Goal: Transaction & Acquisition: Obtain resource

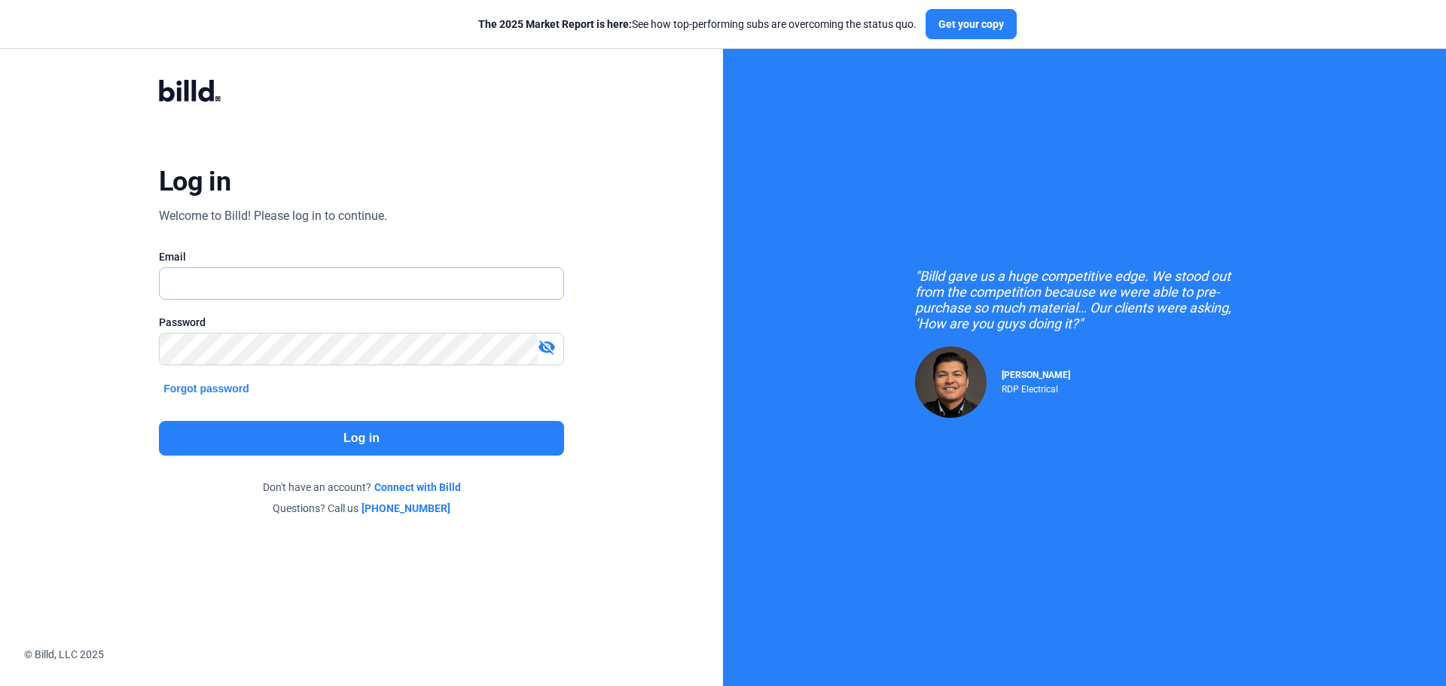
type input "[PERSON_NAME][EMAIL_ADDRESS][DOMAIN_NAME]"
click at [313, 444] on button "Log in" at bounding box center [361, 438] width 405 height 35
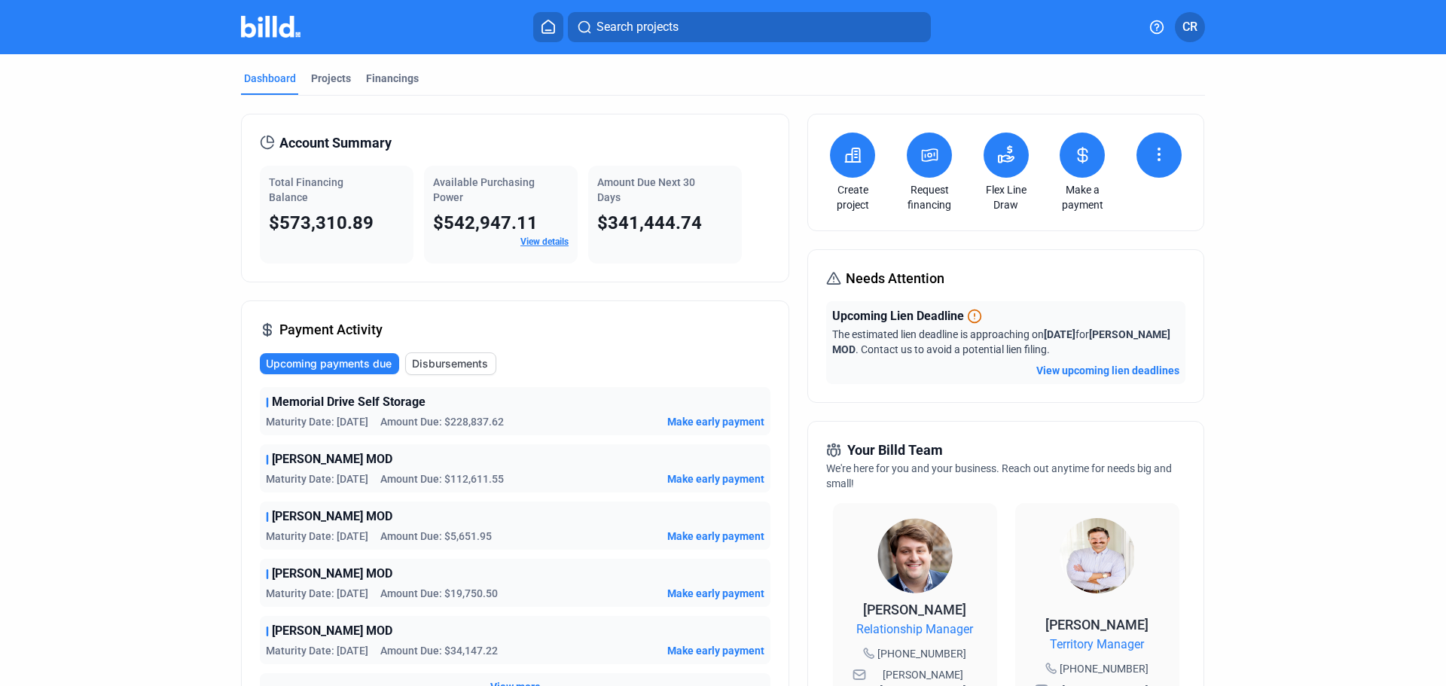
click at [1079, 155] on icon at bounding box center [1083, 155] width 9 height 15
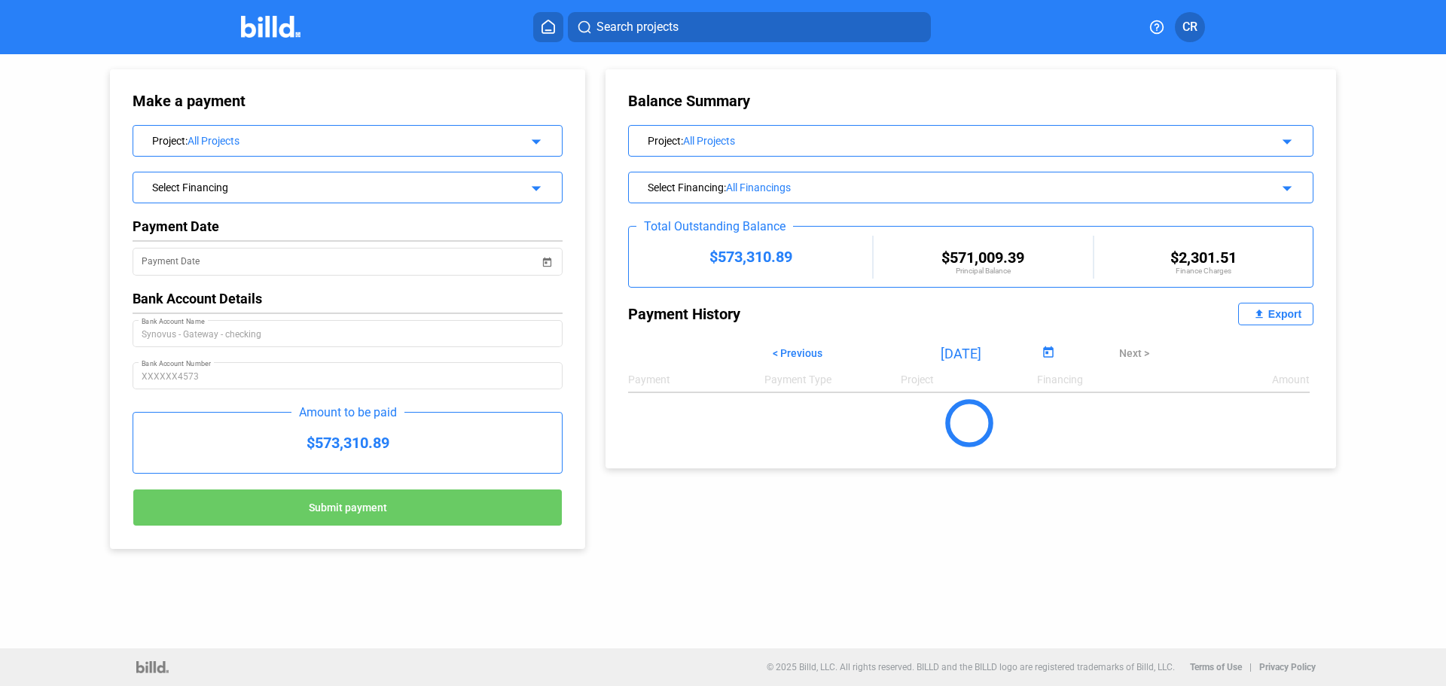
click at [535, 138] on mat-icon "arrow_drop_down" at bounding box center [534, 139] width 18 height 18
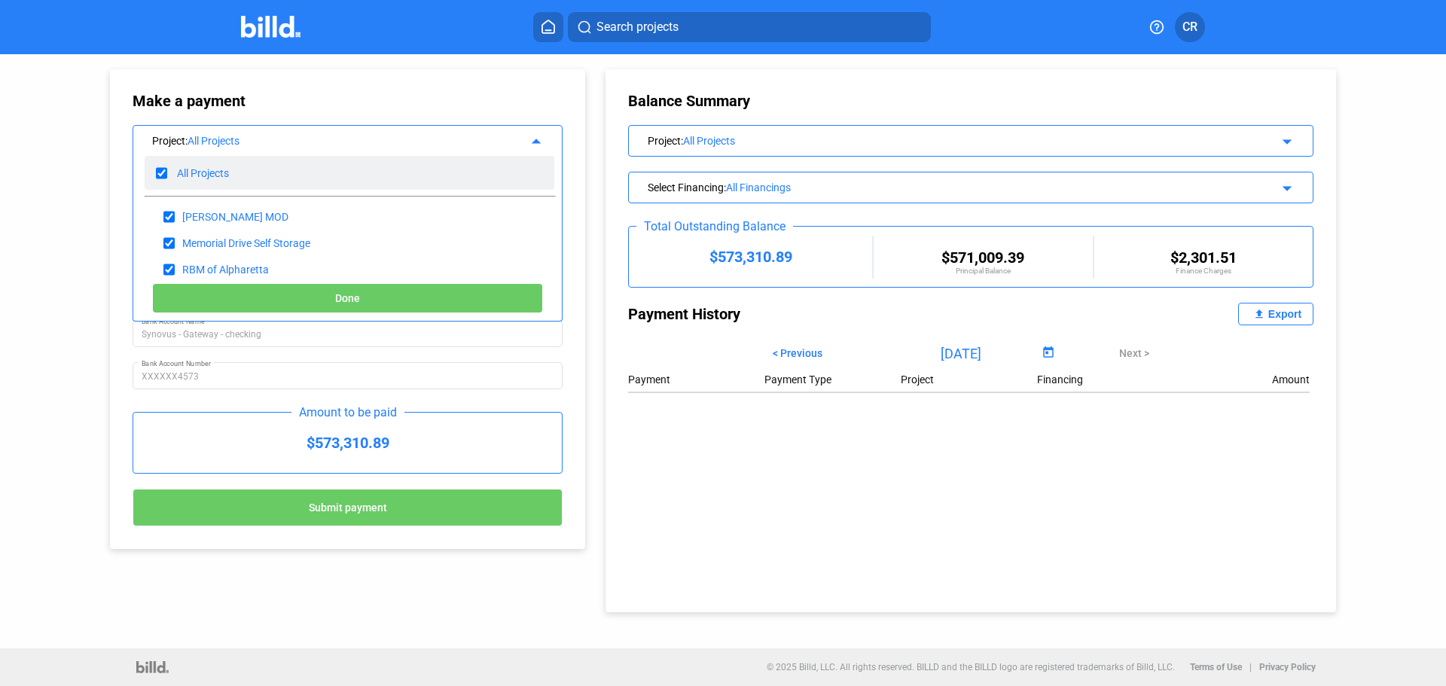
click at [159, 173] on input "checkbox" at bounding box center [161, 173] width 11 height 23
checkbox input "false"
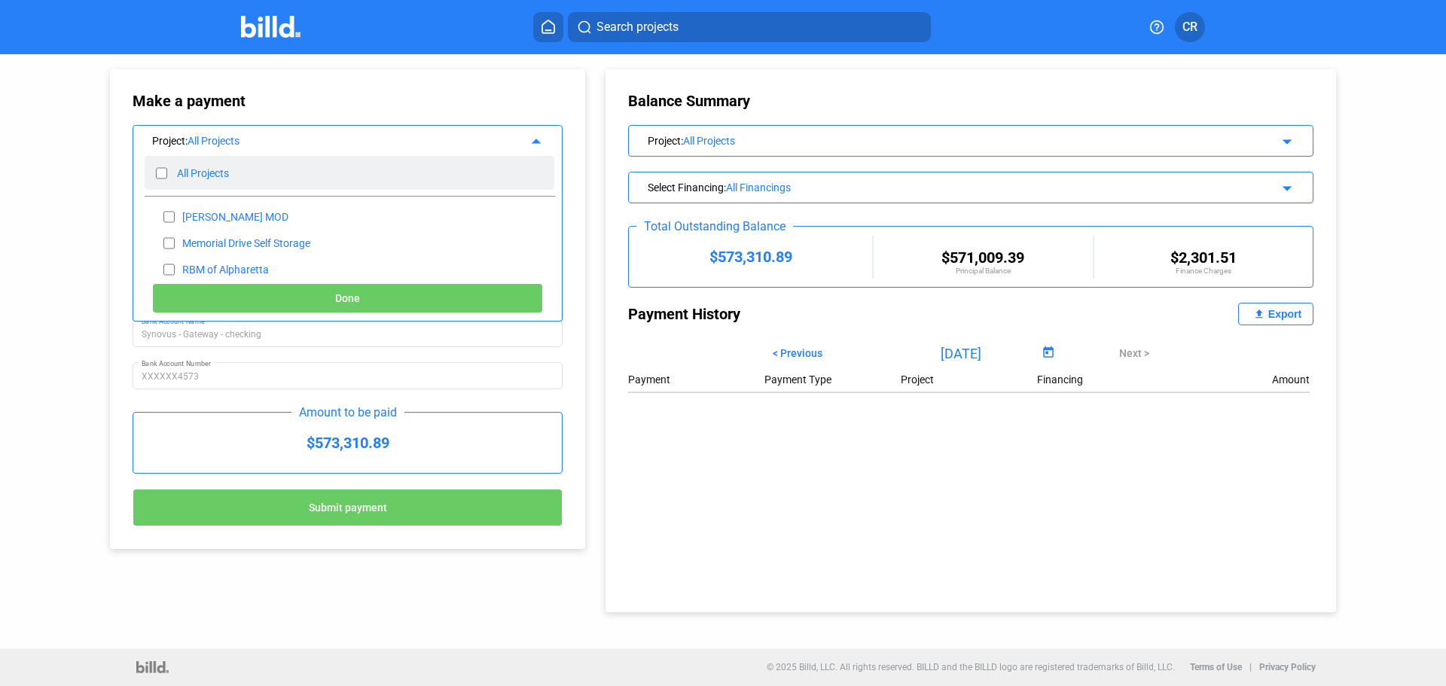
checkbox input "false"
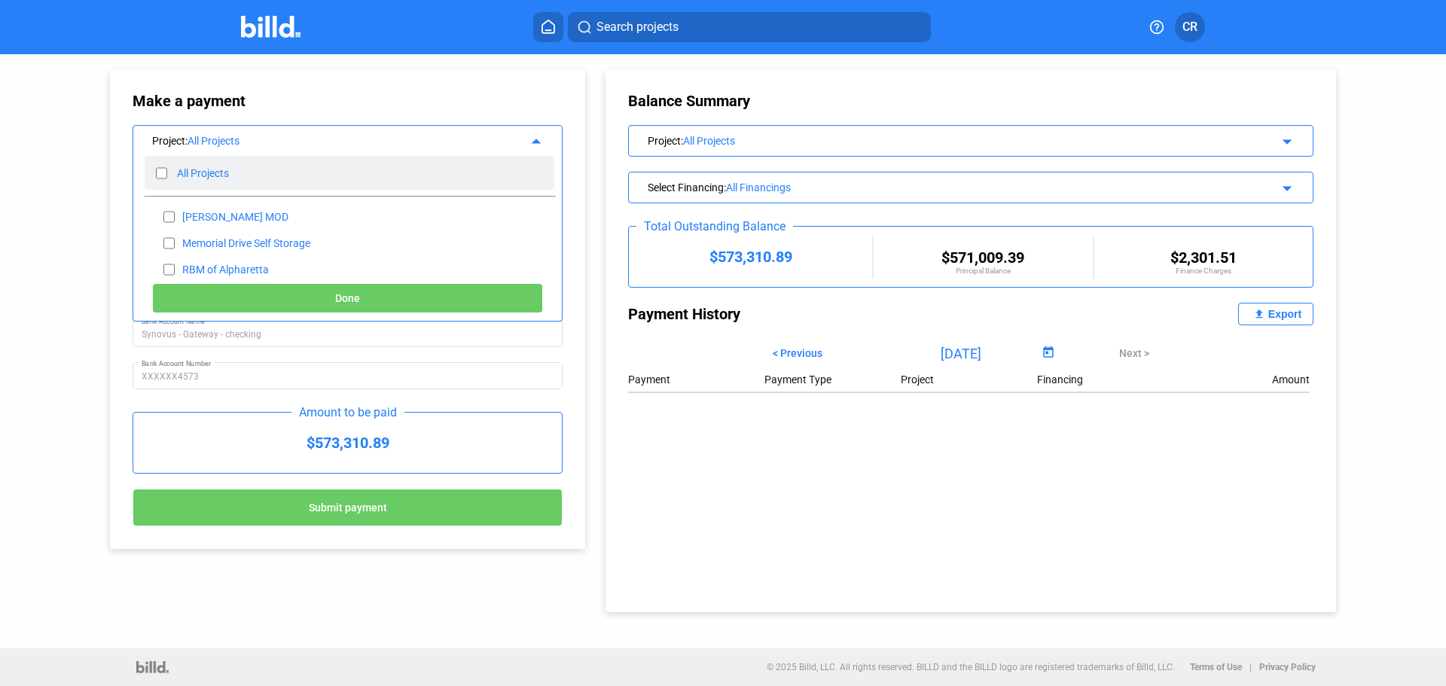
checkbox input "false"
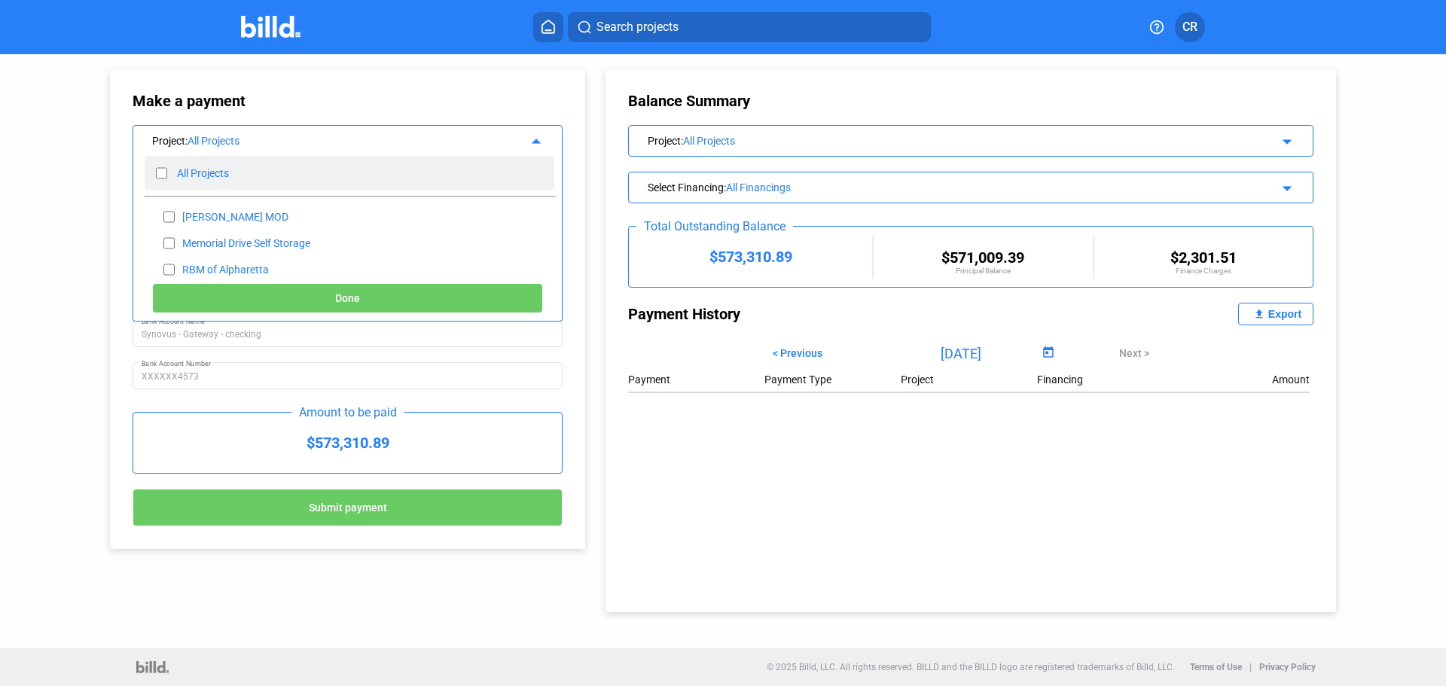
checkbox input "false"
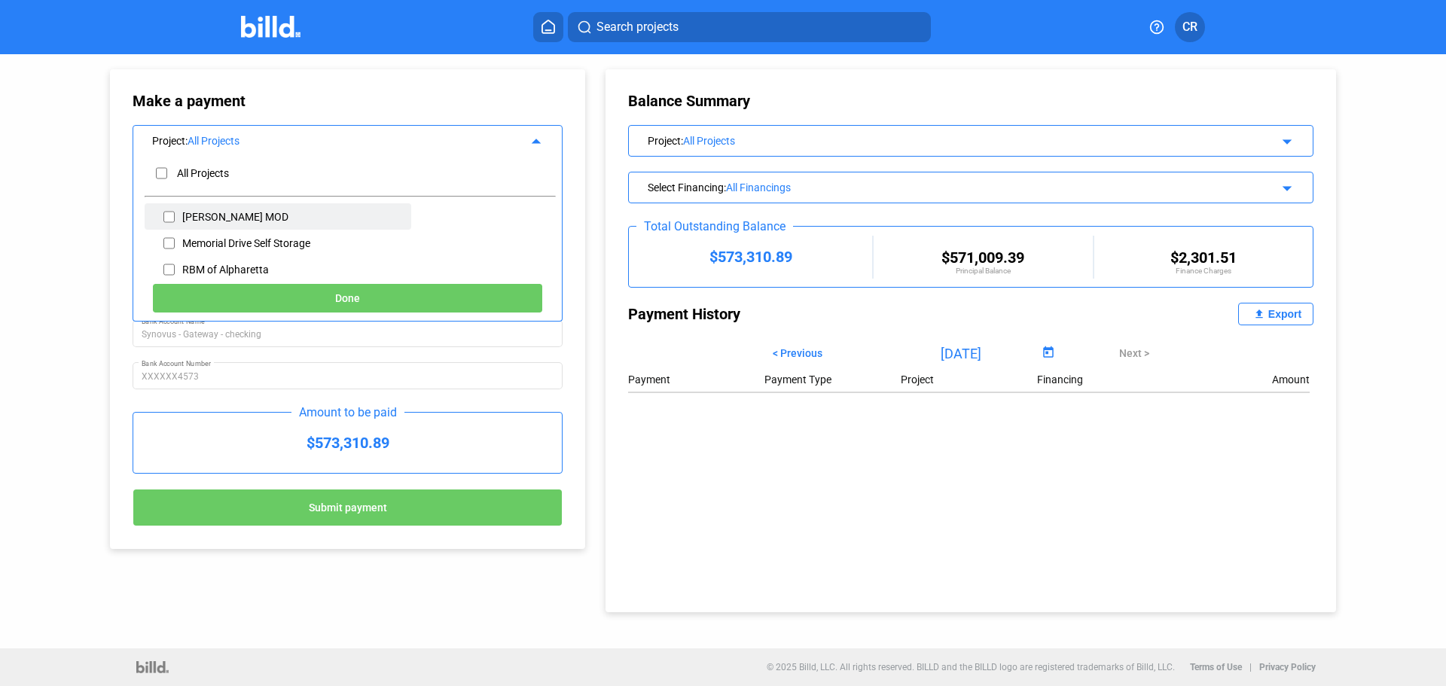
click at [166, 218] on input "checkbox" at bounding box center [168, 217] width 11 height 23
checkbox input "true"
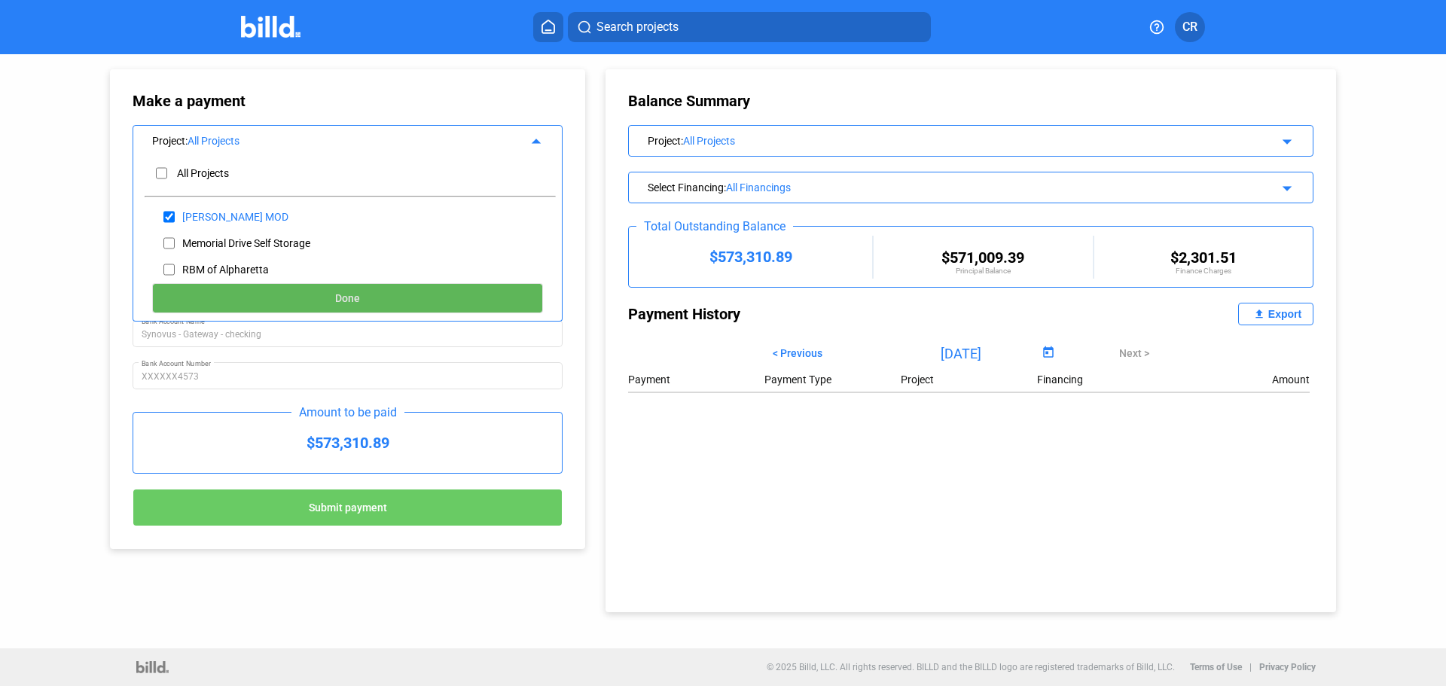
click at [254, 295] on button "Done" at bounding box center [347, 298] width 391 height 30
type input "[DATE]"
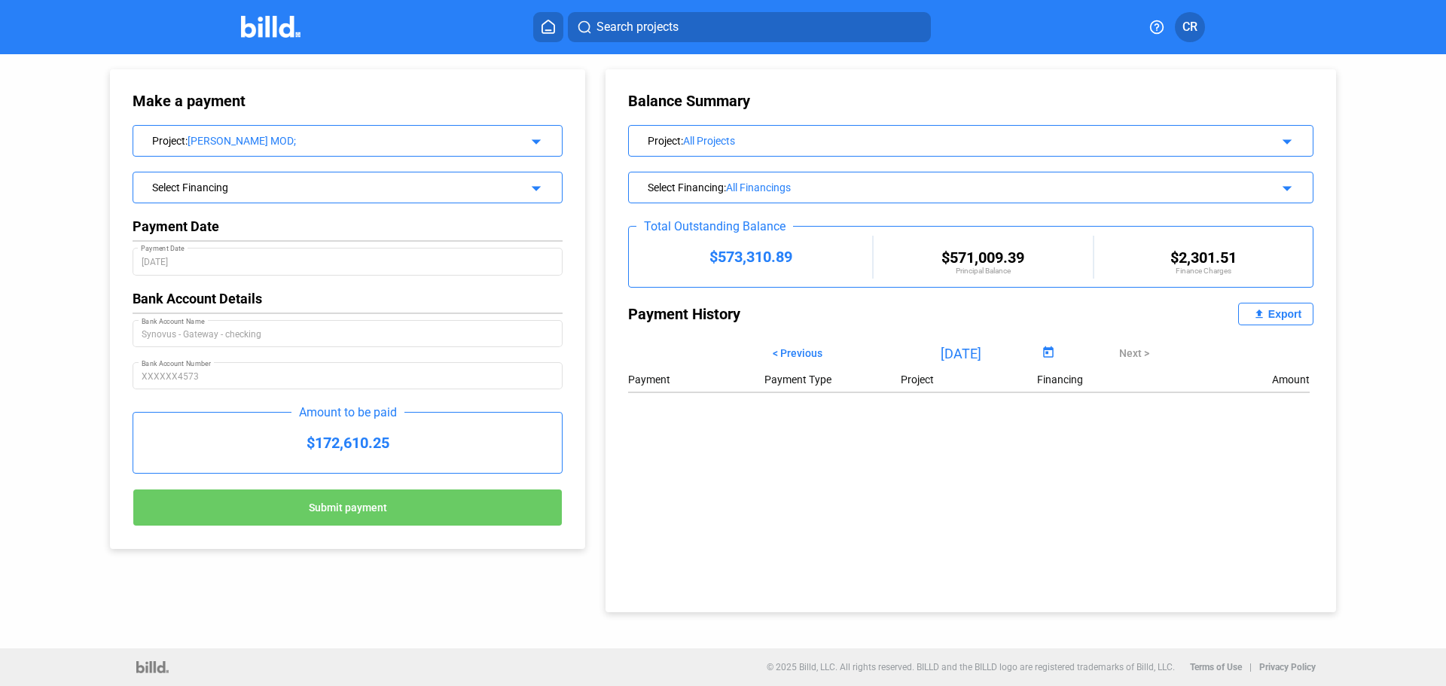
click at [409, 185] on div "Select Financing" at bounding box center [328, 186] width 352 height 15
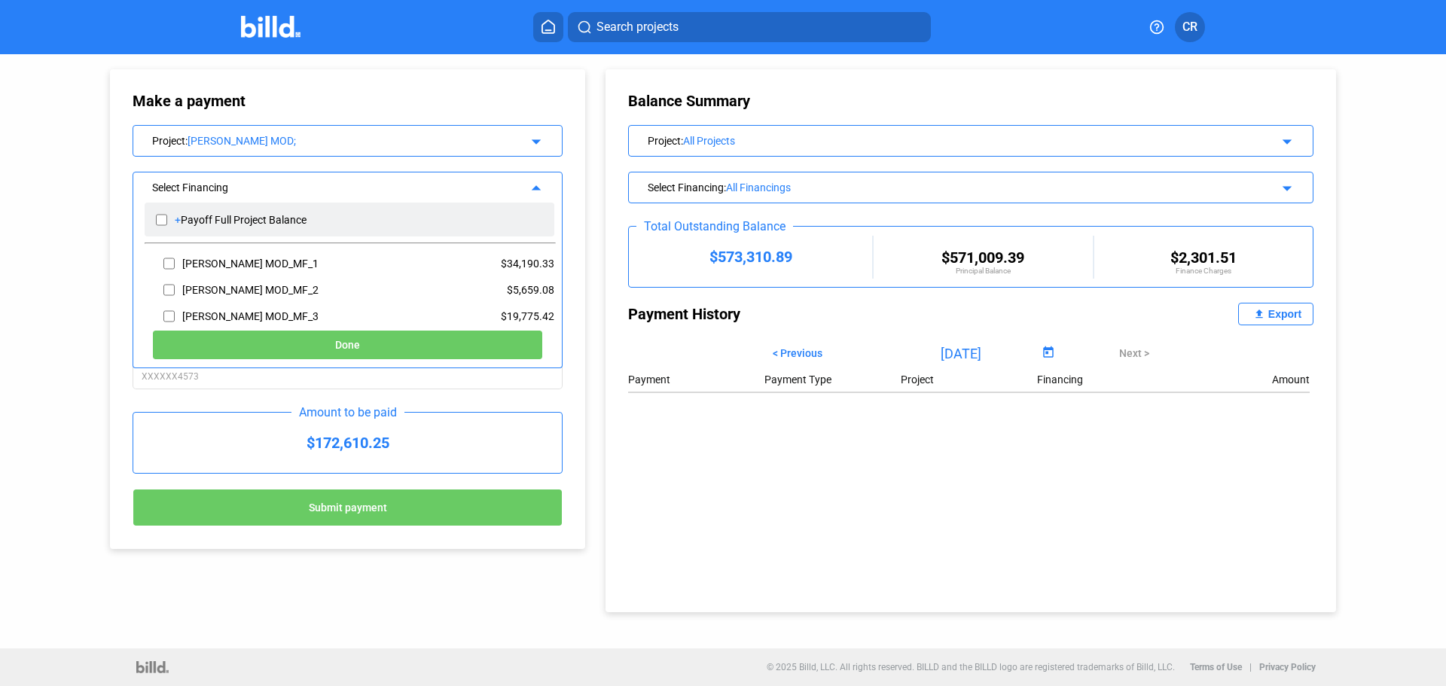
click at [158, 218] on input "checkbox" at bounding box center [161, 220] width 11 height 23
checkbox input "true"
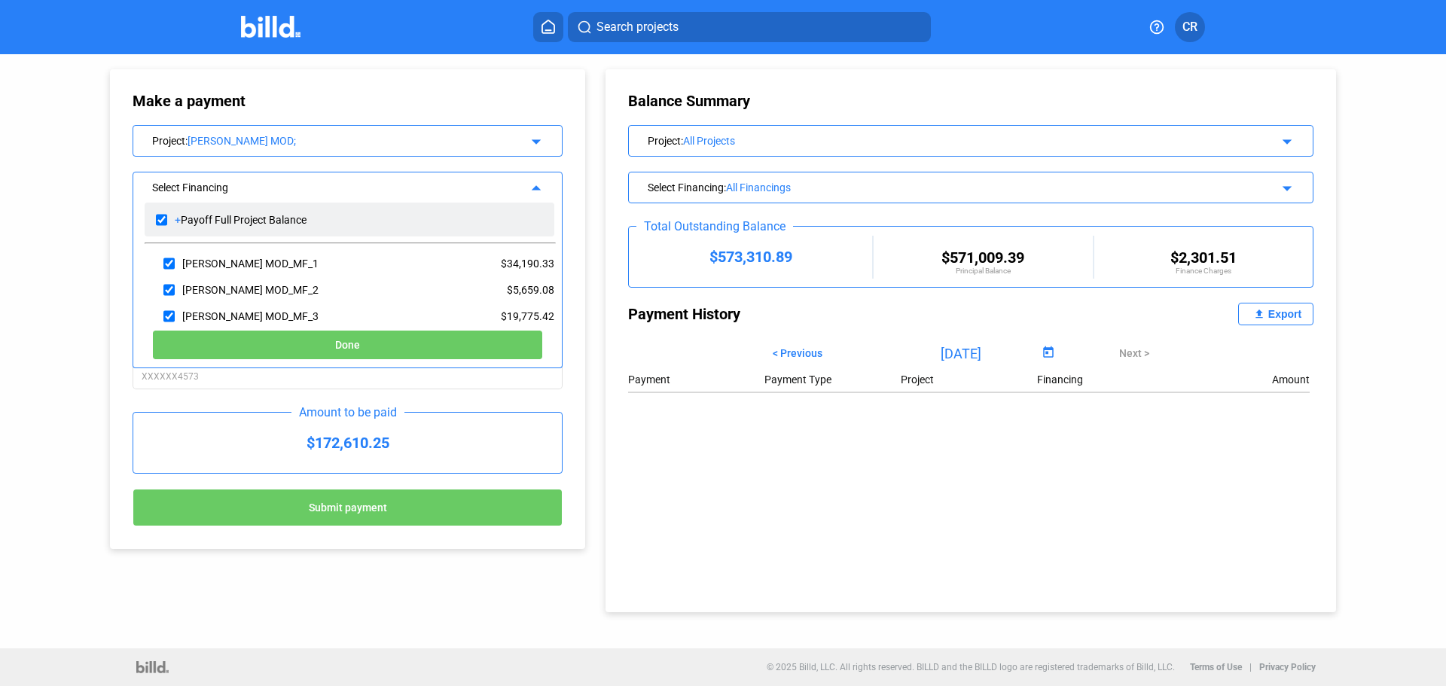
checkbox input "true"
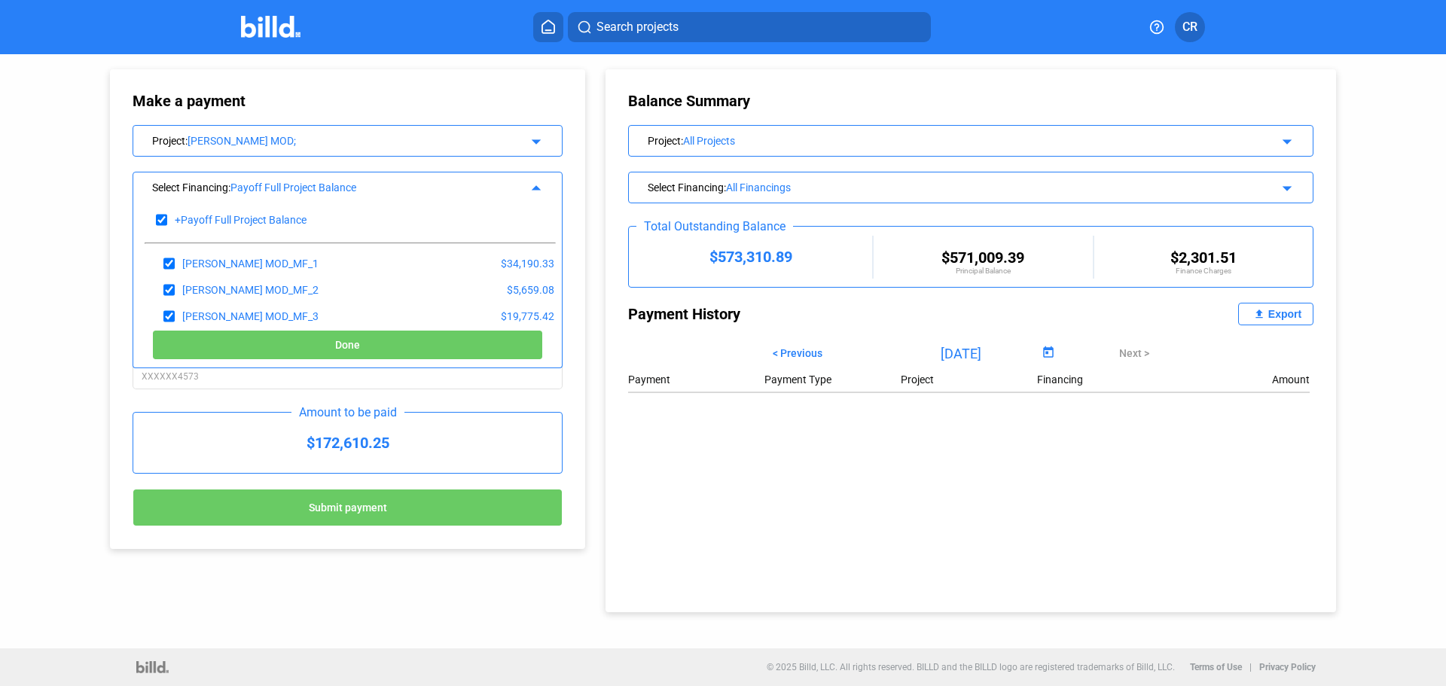
click at [372, 346] on button "Done" at bounding box center [347, 345] width 391 height 30
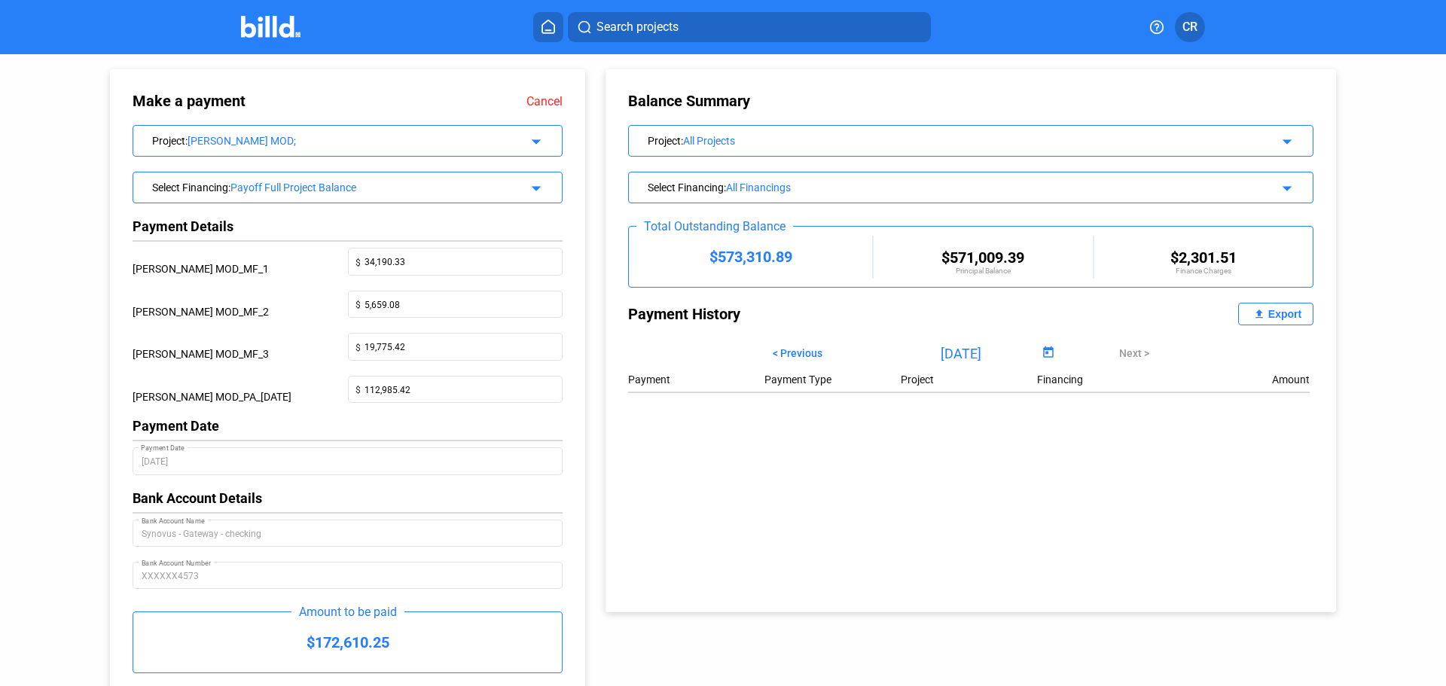
scroll to position [102, 0]
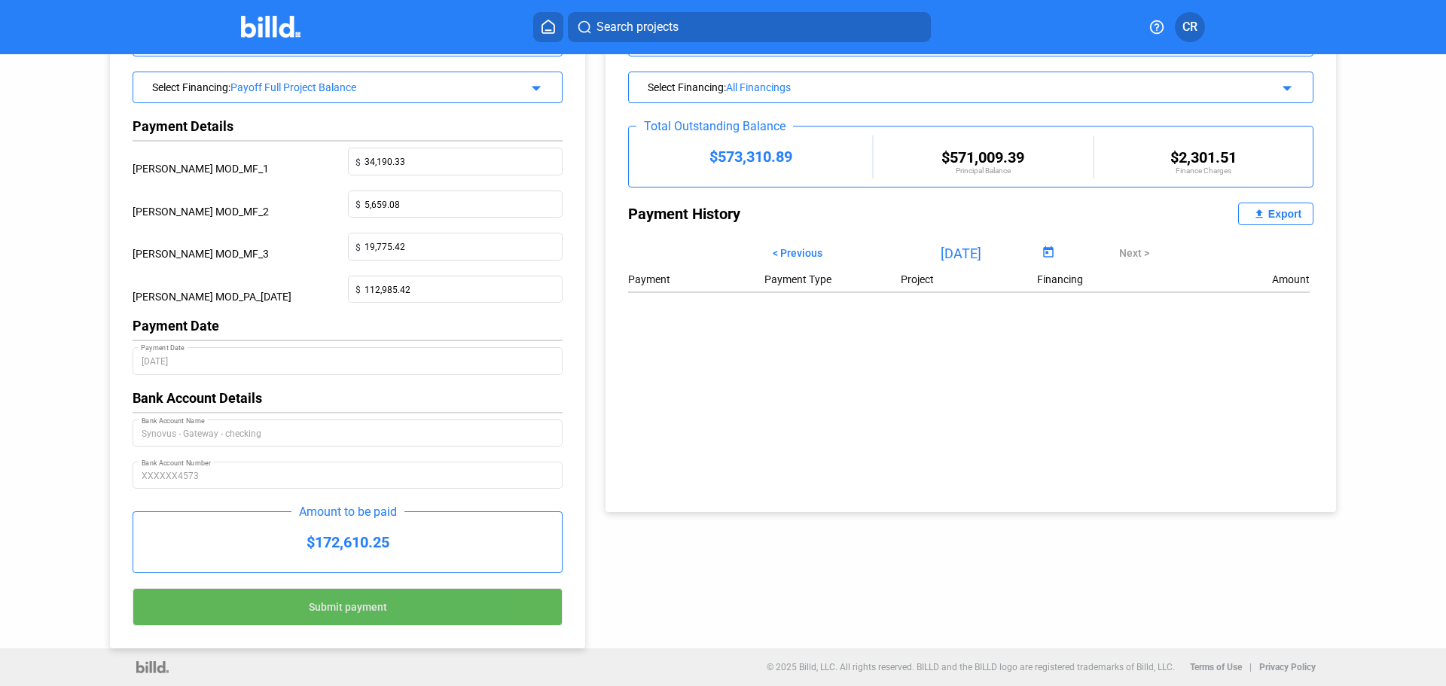
click at [421, 614] on button "Submit payment" at bounding box center [348, 607] width 430 height 38
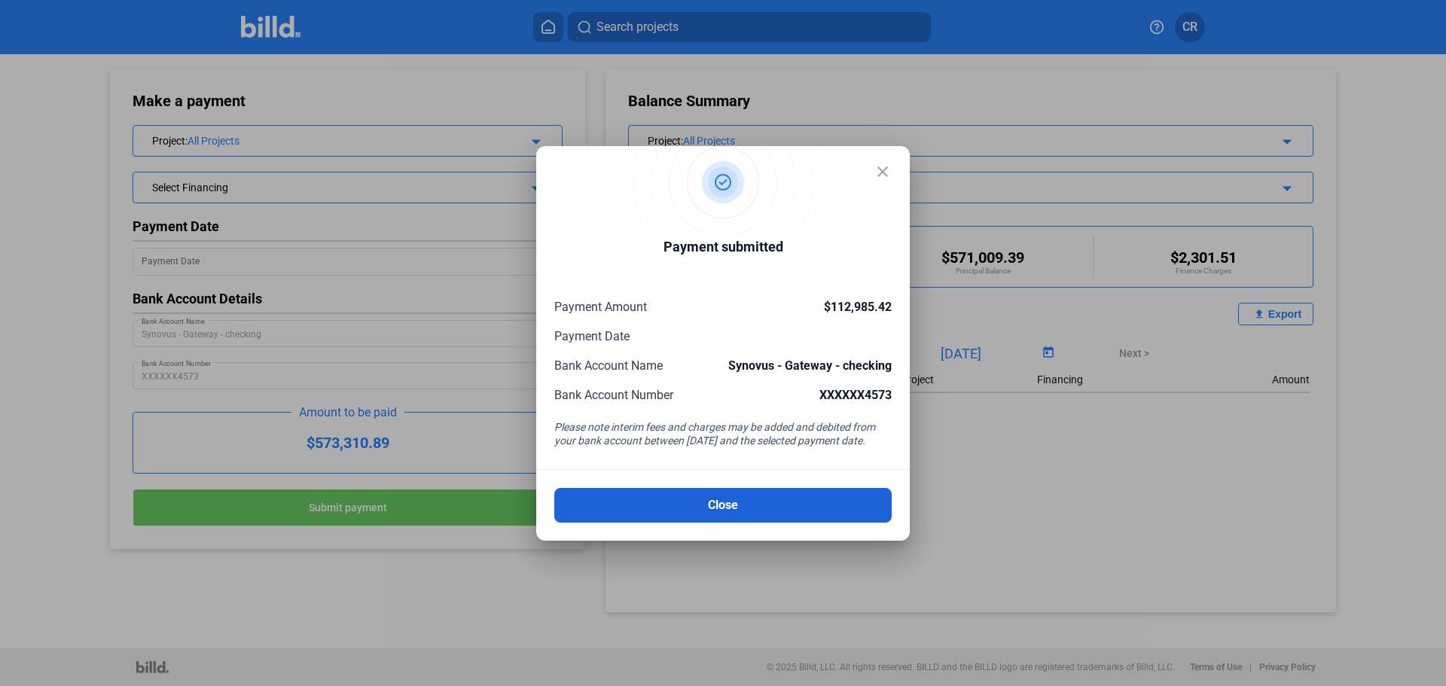
click at [740, 505] on button "Close" at bounding box center [722, 505] width 337 height 35
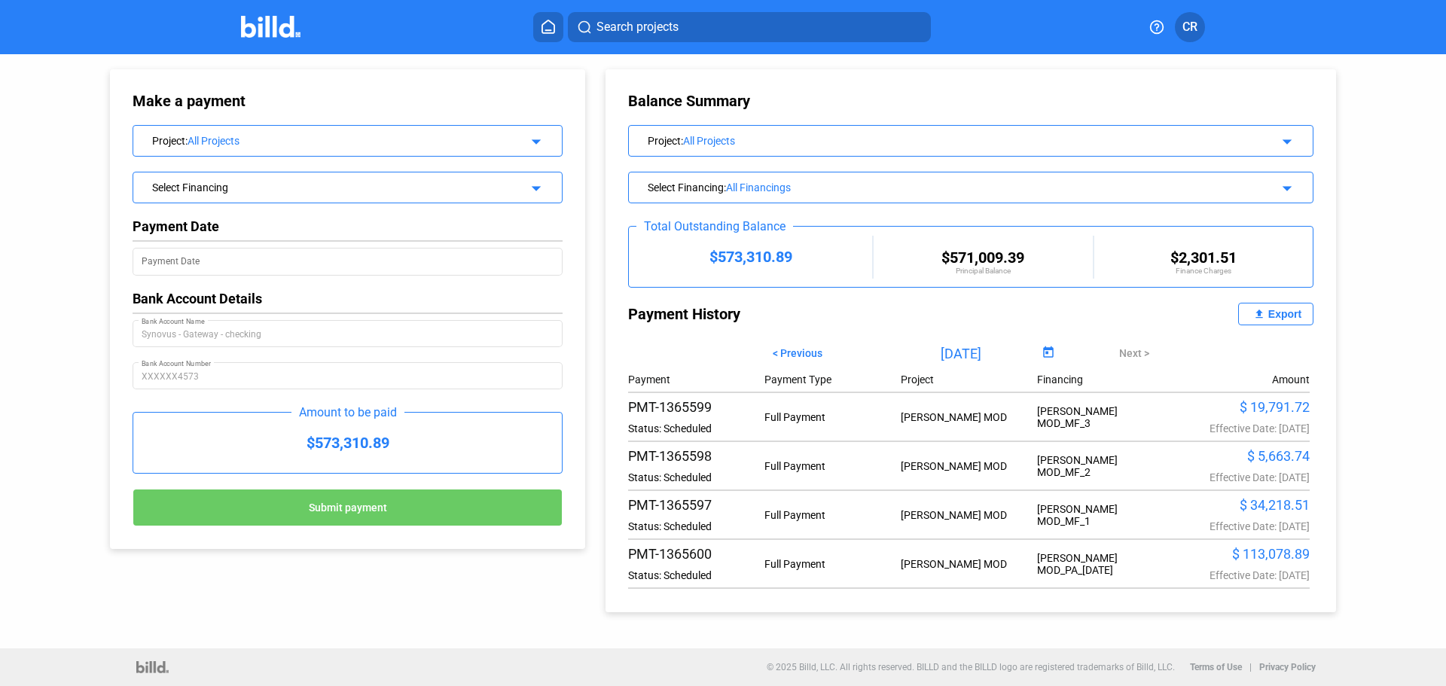
click at [56, 430] on div "Make a payment Project : All Projects arrow_drop_down Select Financing arrow_dr…" at bounding box center [723, 351] width 1446 height 594
click at [554, 34] on button at bounding box center [548, 27] width 30 height 30
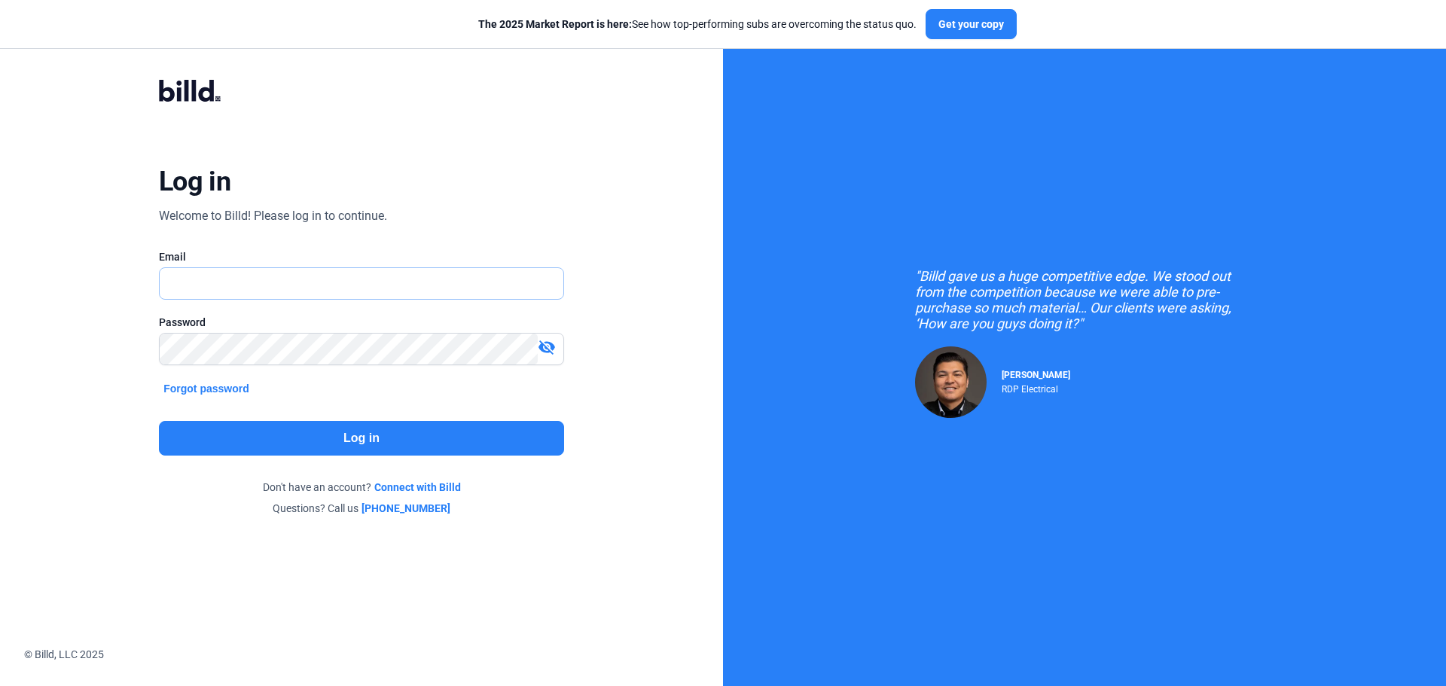
type input "[PERSON_NAME][EMAIL_ADDRESS][DOMAIN_NAME]"
click at [456, 435] on button "Log in" at bounding box center [361, 438] width 405 height 35
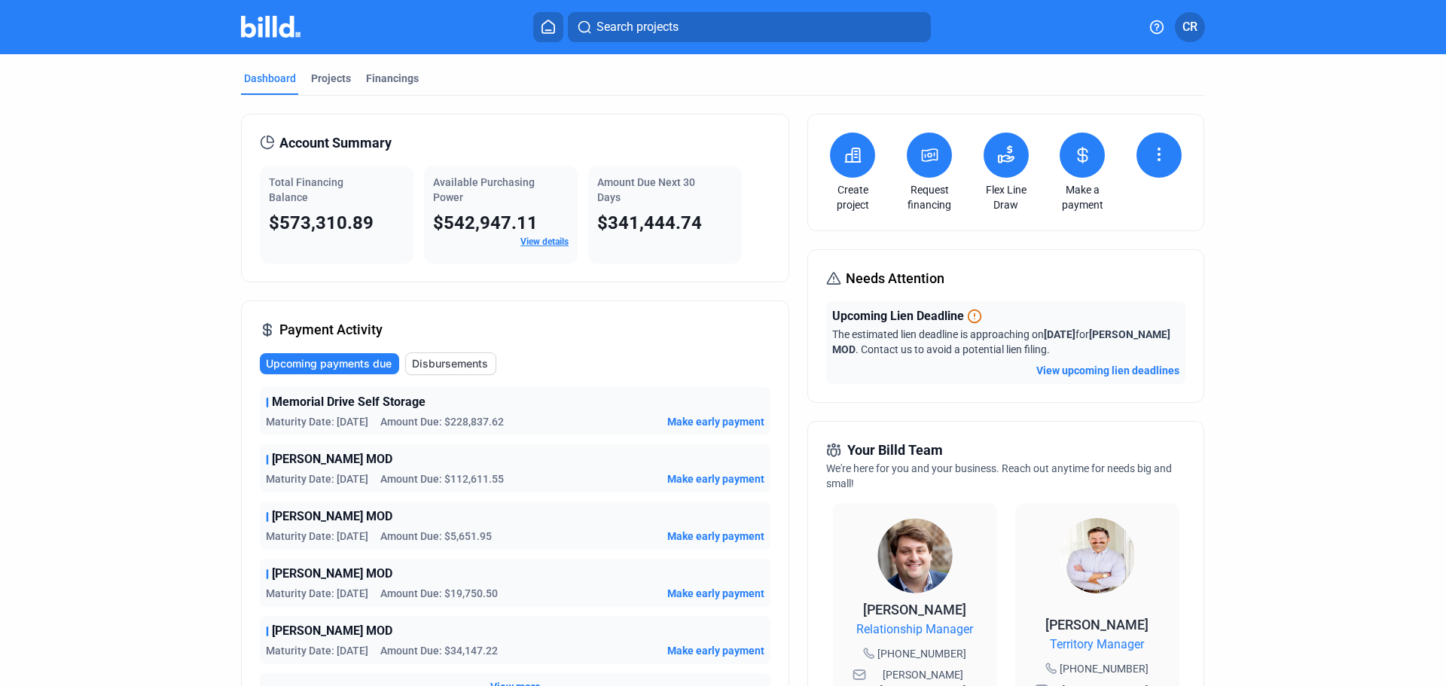
click at [929, 159] on icon at bounding box center [929, 155] width 19 height 18
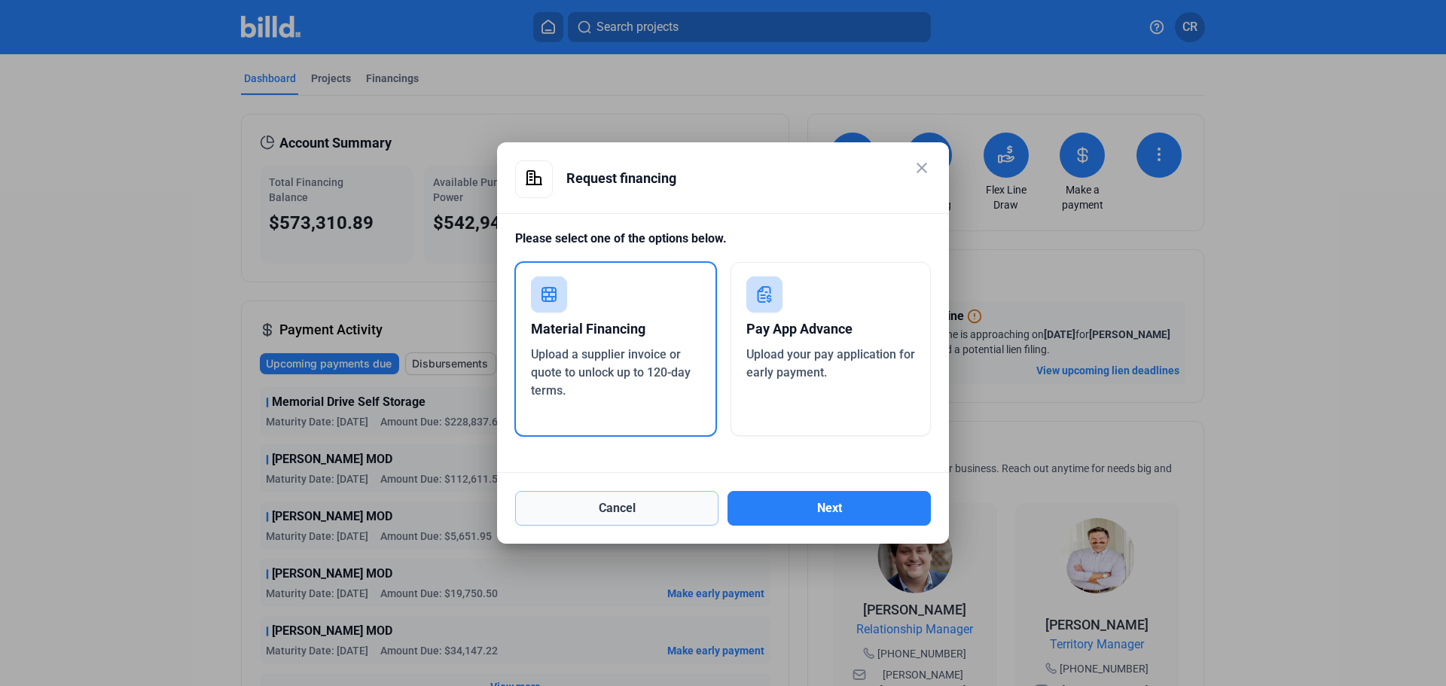
click at [669, 517] on button "Cancel" at bounding box center [616, 508] width 203 height 35
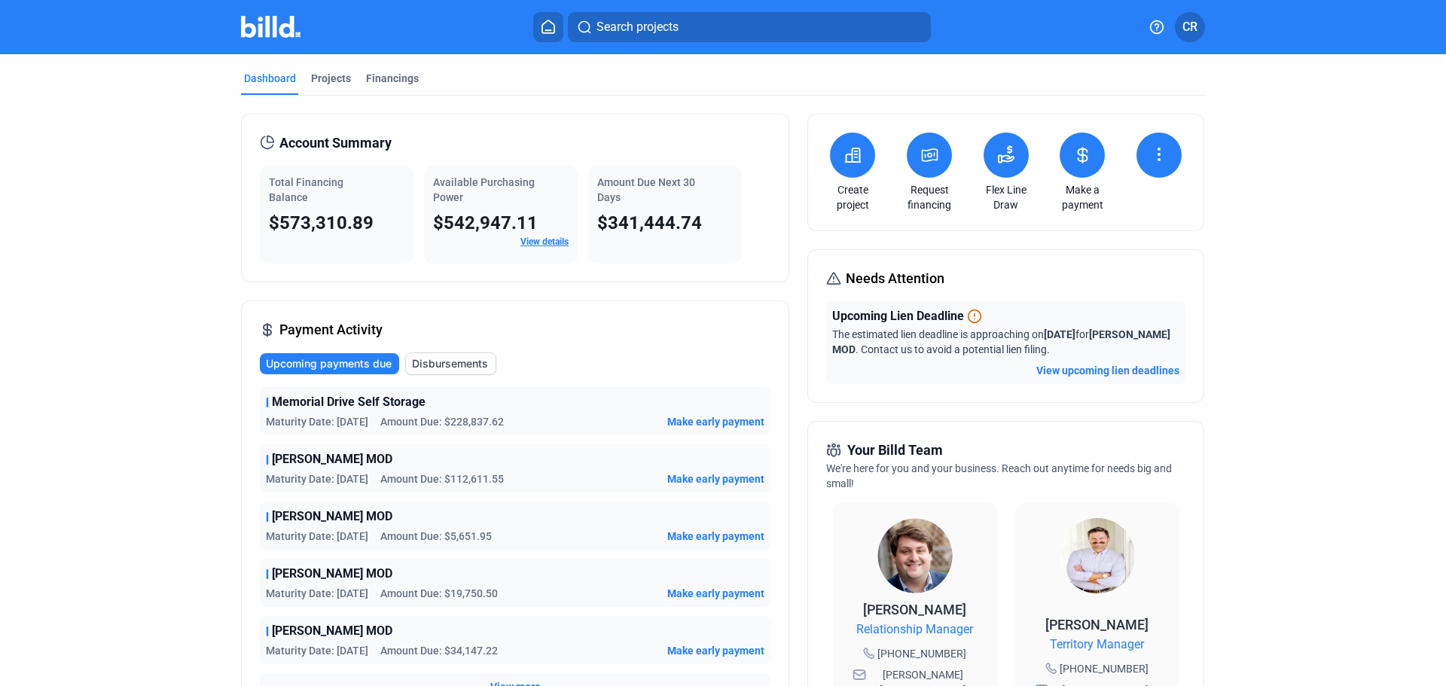
click at [845, 171] on button at bounding box center [852, 155] width 45 height 45
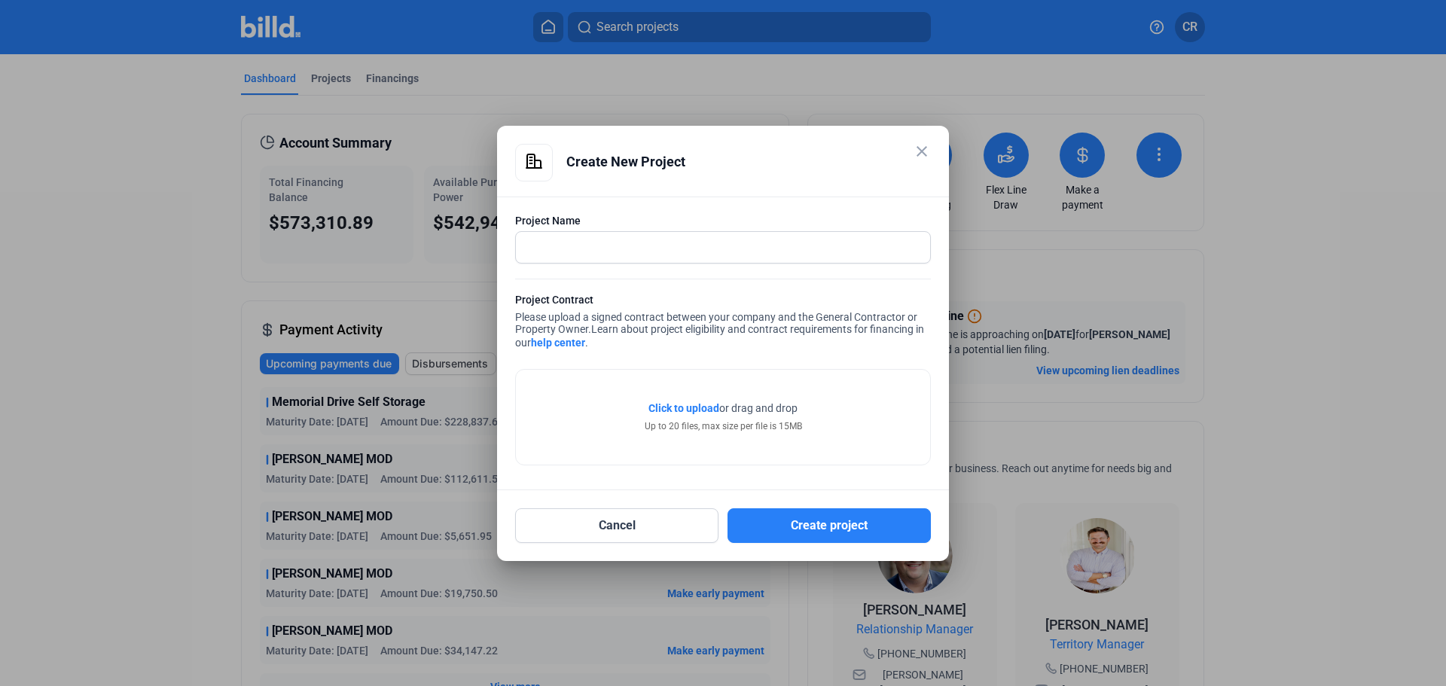
click at [928, 149] on mat-icon "close" at bounding box center [922, 151] width 18 height 18
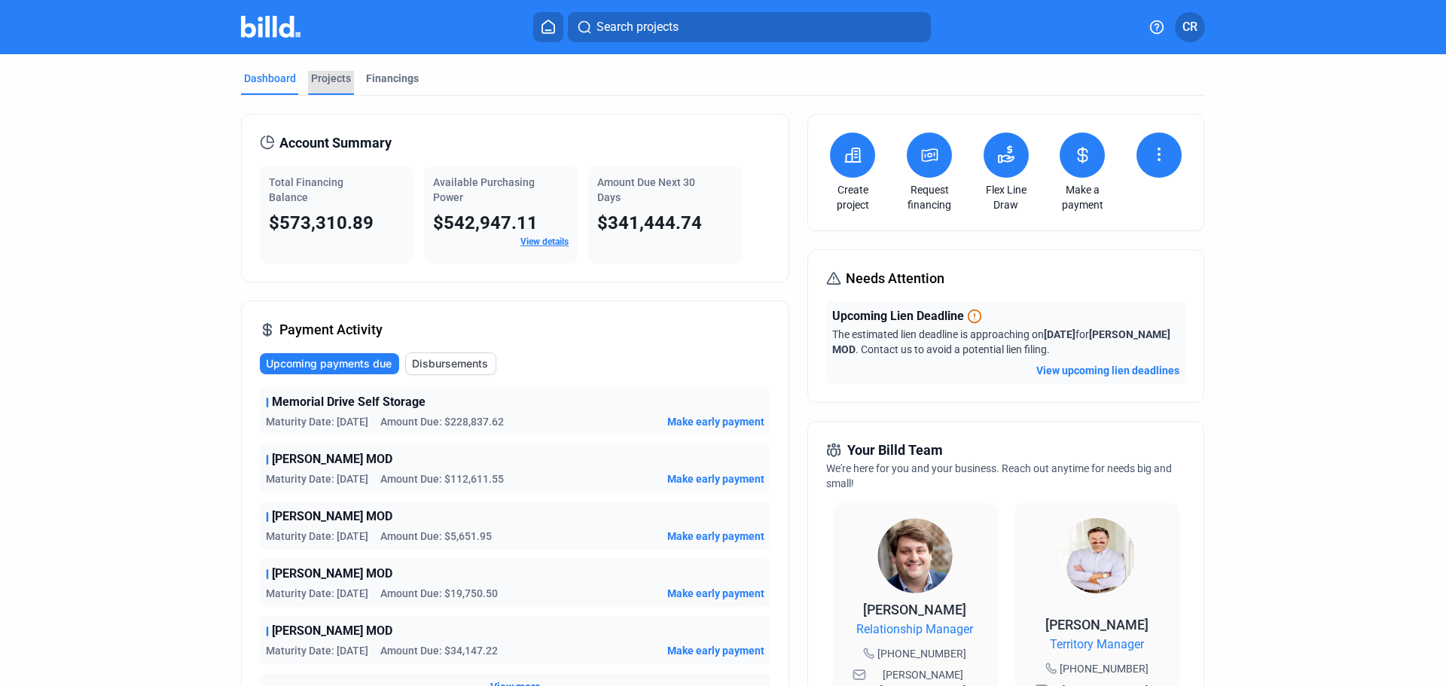
click at [313, 80] on div "Projects" at bounding box center [331, 78] width 40 height 15
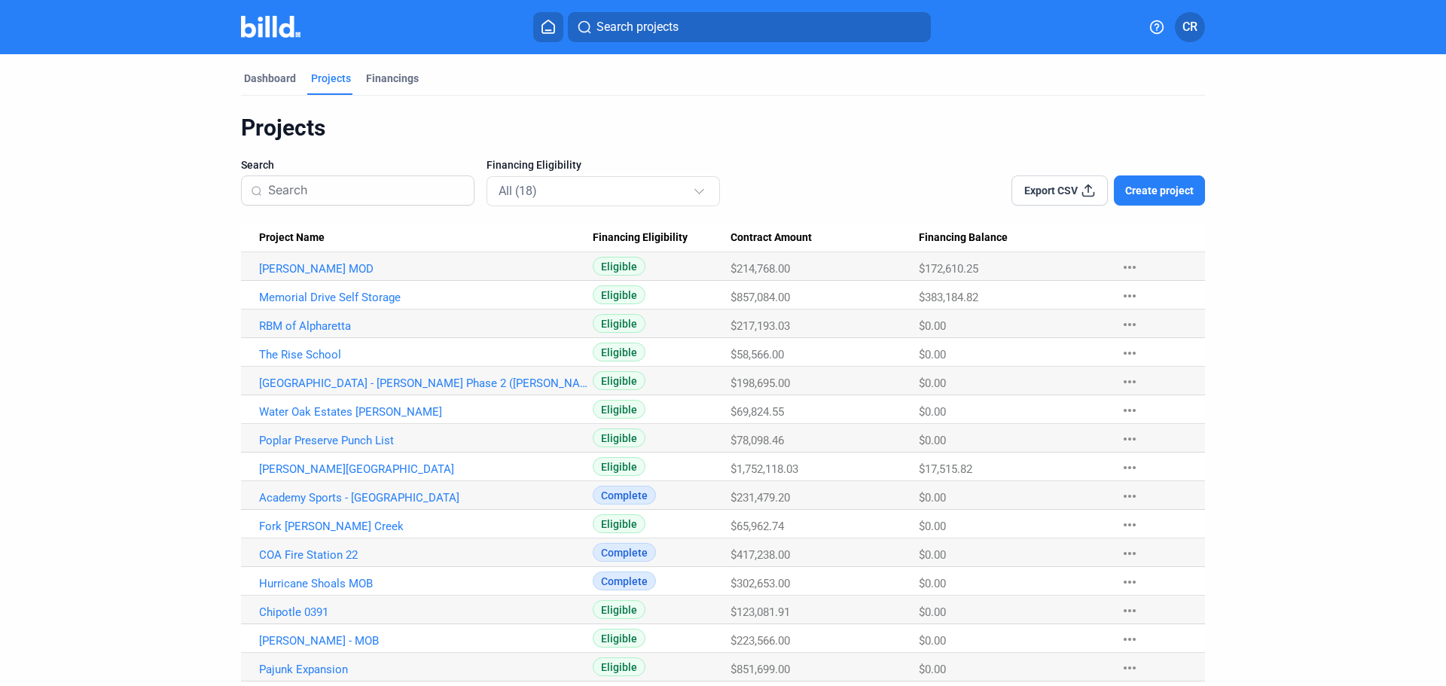
click at [1171, 189] on span "Create project" at bounding box center [1159, 190] width 69 height 15
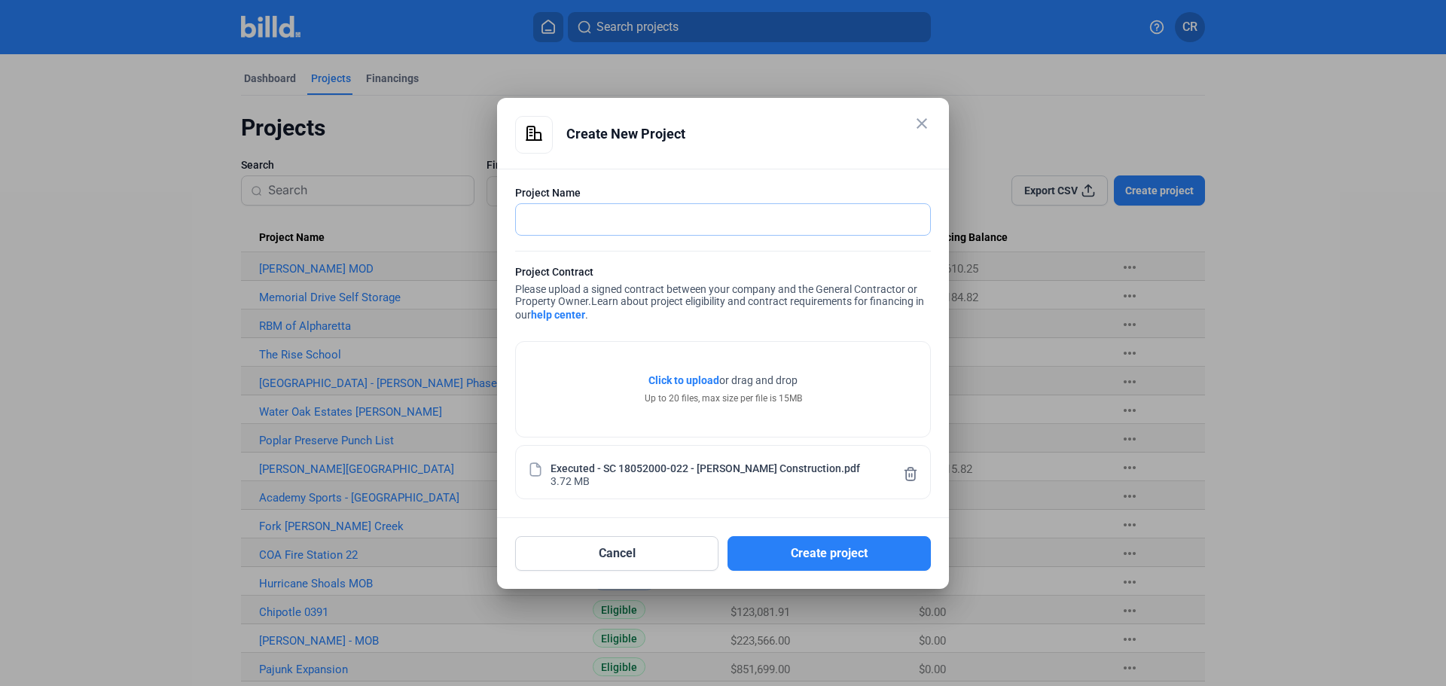
click at [795, 223] on input "text" at bounding box center [723, 219] width 414 height 31
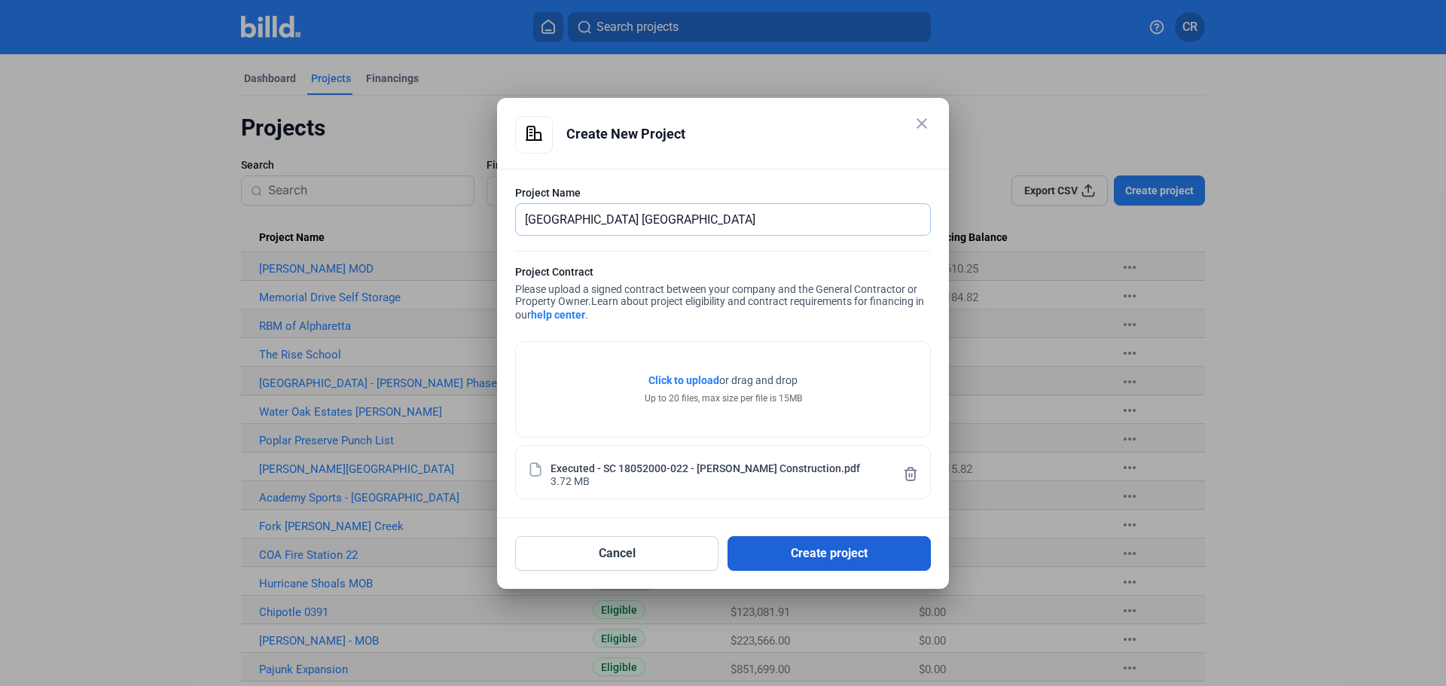
type input "Miles Elementary School Reno"
click at [831, 548] on button "Create project" at bounding box center [829, 553] width 203 height 35
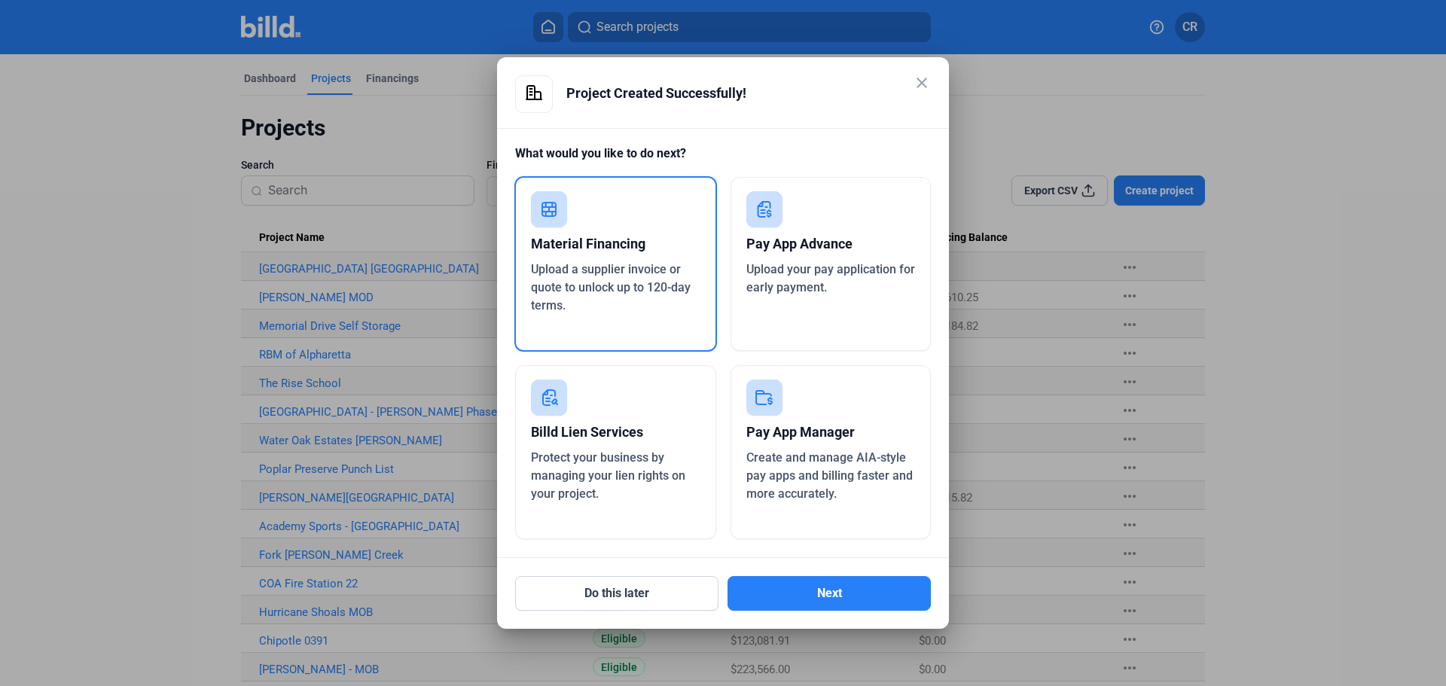
click at [585, 257] on div "Material Financing" at bounding box center [615, 243] width 169 height 33
click at [798, 587] on button "Next" at bounding box center [829, 593] width 203 height 35
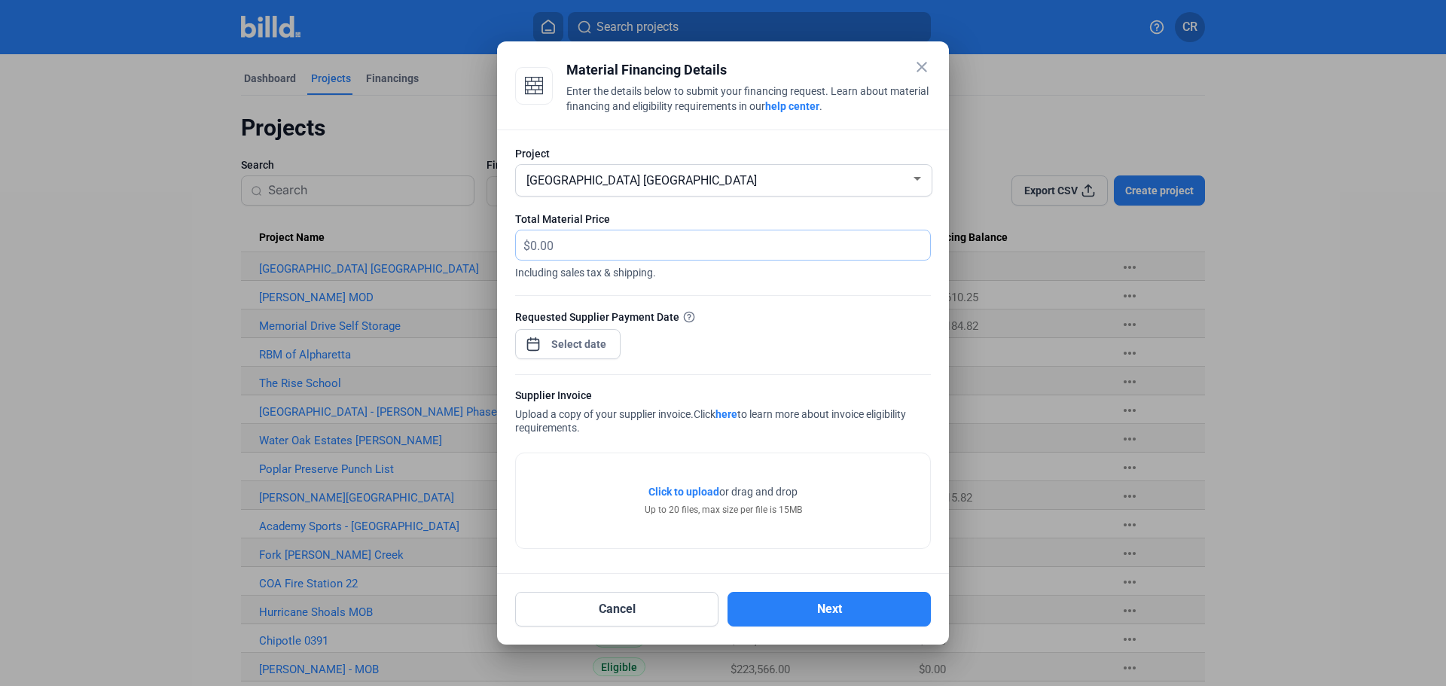
click at [740, 246] on input "text" at bounding box center [721, 244] width 383 height 29
type input "17,831.94"
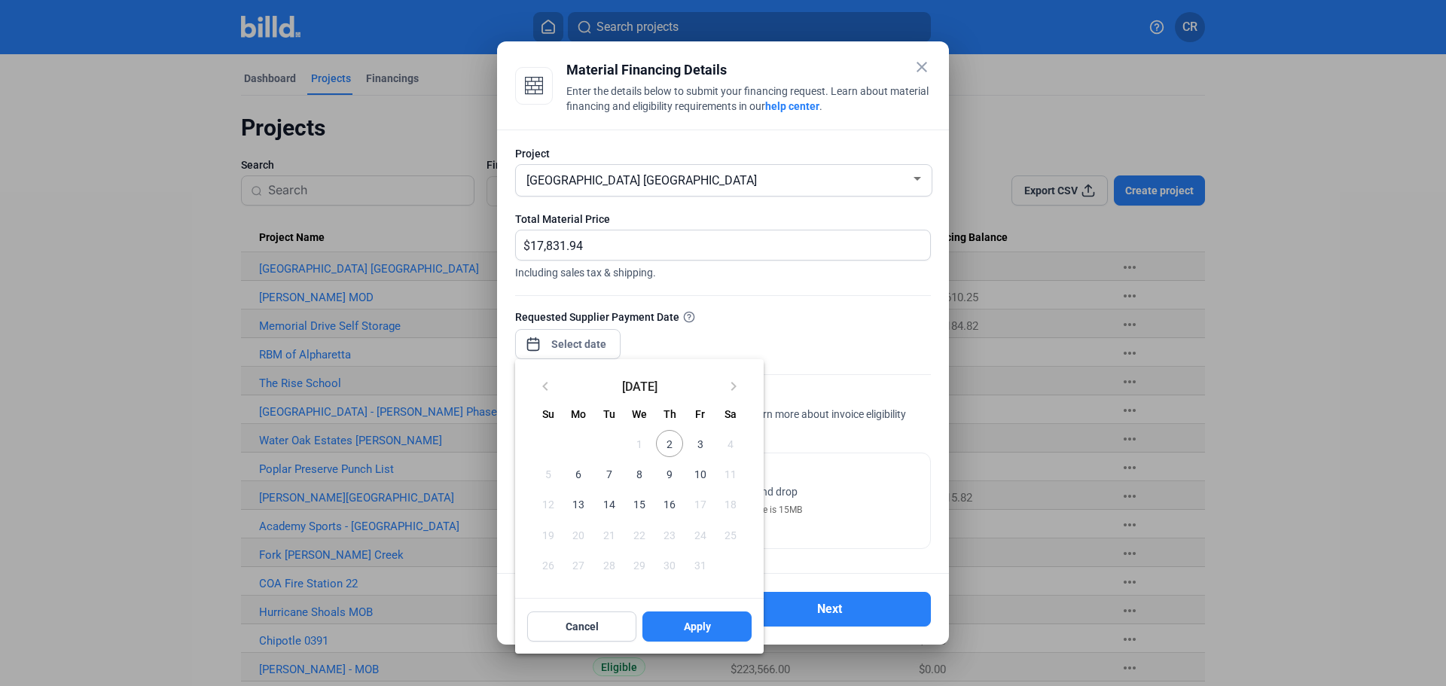
click at [561, 347] on div "close Material Financing Details Enter the details below to submit your financi…" at bounding box center [723, 343] width 1446 height 686
click at [611, 472] on span "7" at bounding box center [609, 473] width 27 height 27
click at [713, 618] on button "Apply" at bounding box center [697, 627] width 109 height 30
type input "Oct 07, 2025"
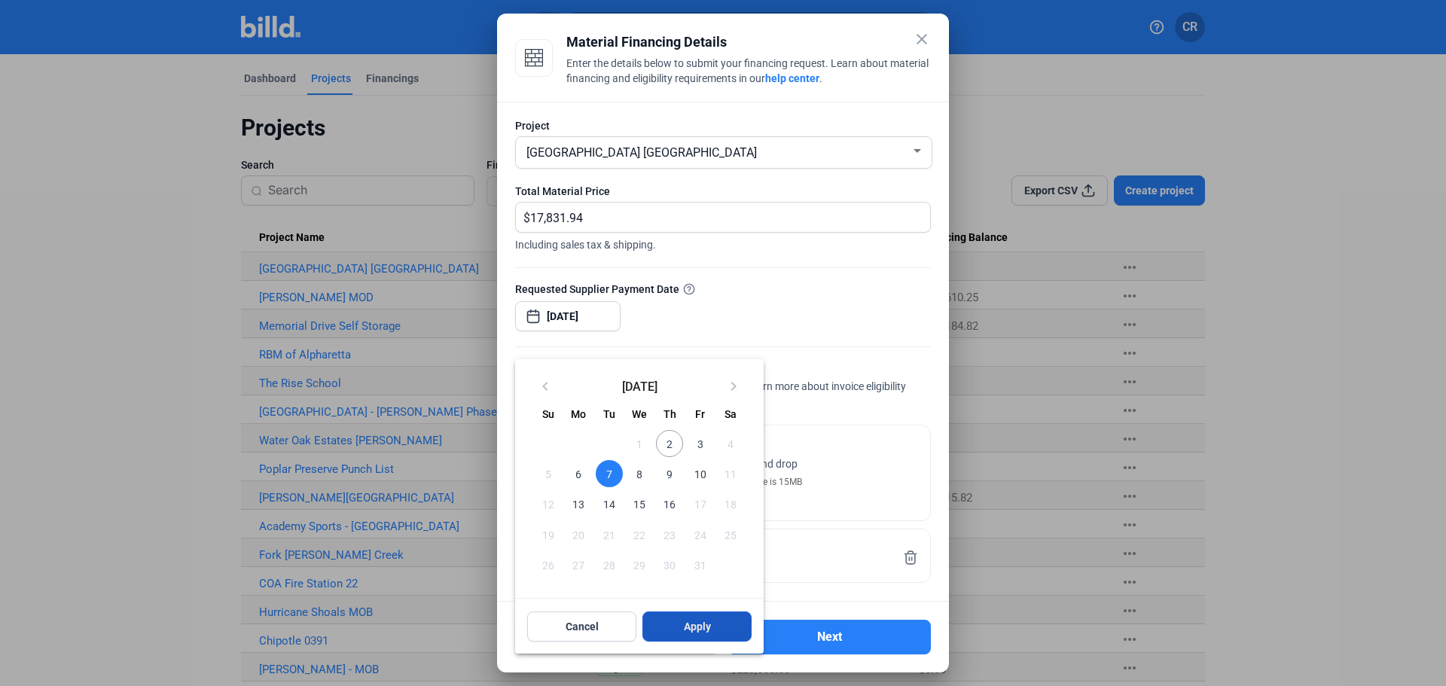
click at [679, 624] on button "Apply" at bounding box center [697, 627] width 109 height 30
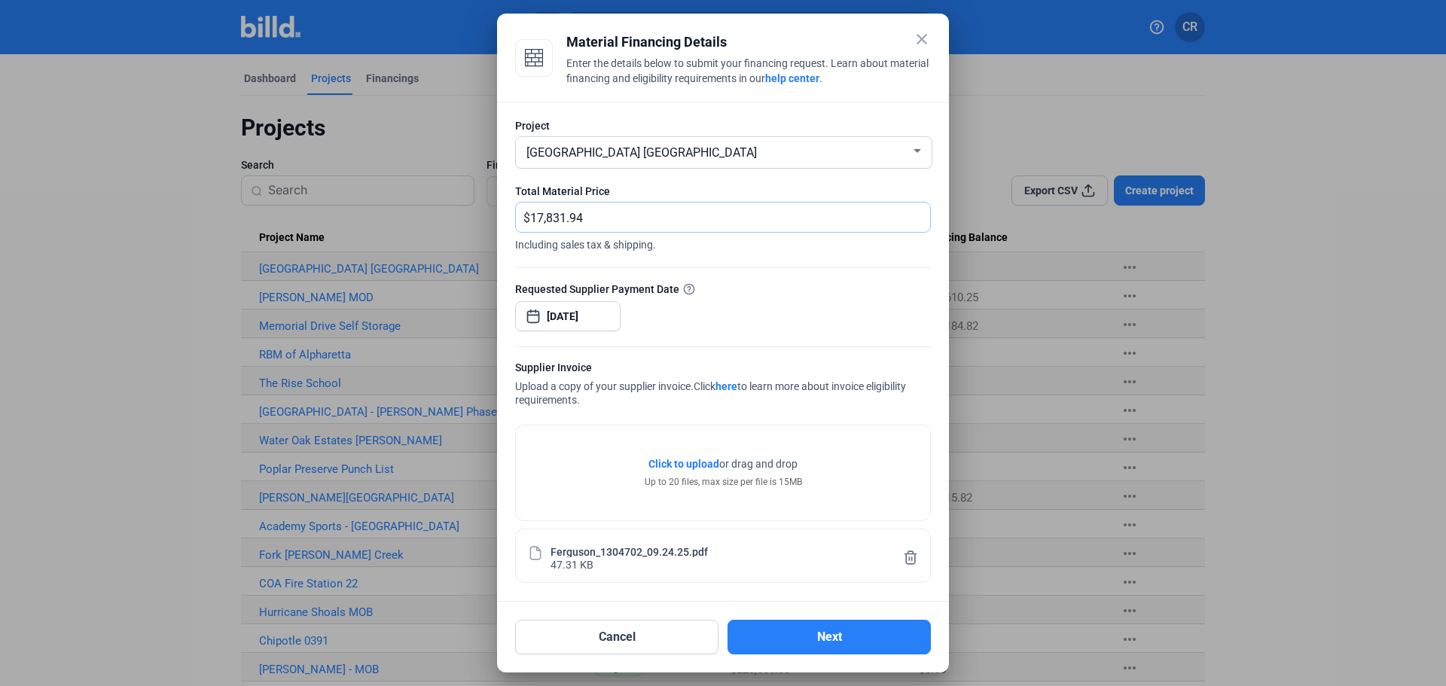
click at [787, 218] on input "17,831.94" at bounding box center [721, 217] width 383 height 29
click at [833, 634] on button "Next" at bounding box center [829, 637] width 203 height 35
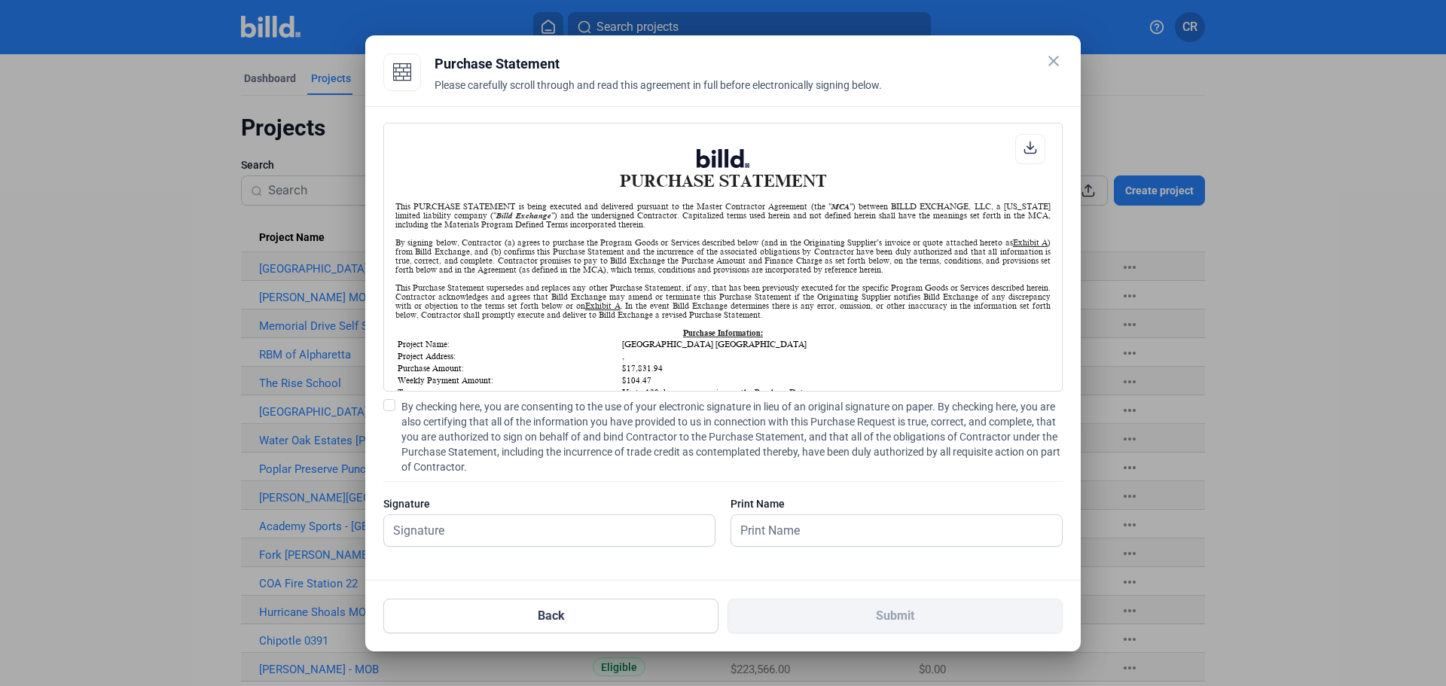
scroll to position [1, 0]
click at [392, 409] on span at bounding box center [389, 405] width 12 height 12
click at [0, 0] on input "By checking here, you are consenting to the use of your electronic signature in…" at bounding box center [0, 0] width 0 height 0
click at [492, 537] on input "text" at bounding box center [541, 530] width 314 height 31
type input "[PERSON_NAME]"
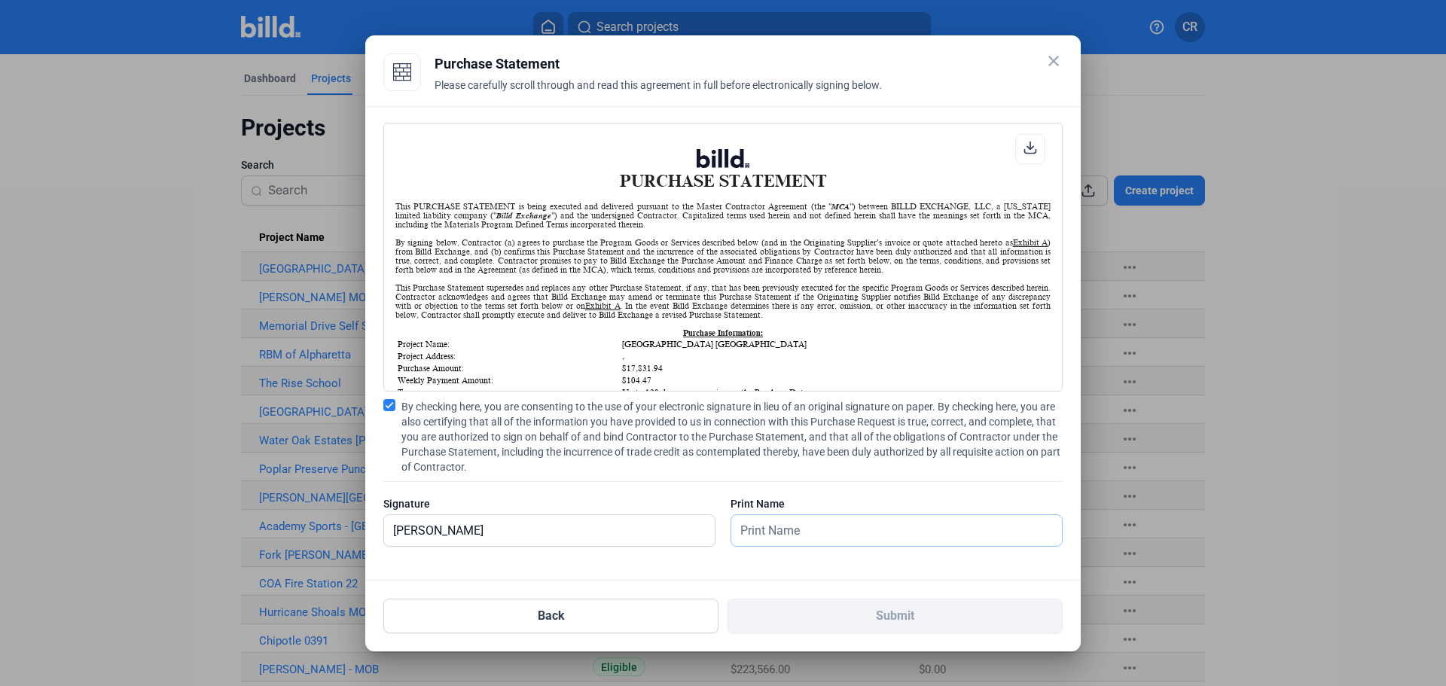
click at [771, 520] on input "text" at bounding box center [888, 530] width 314 height 31
type input "[PERSON_NAME]"
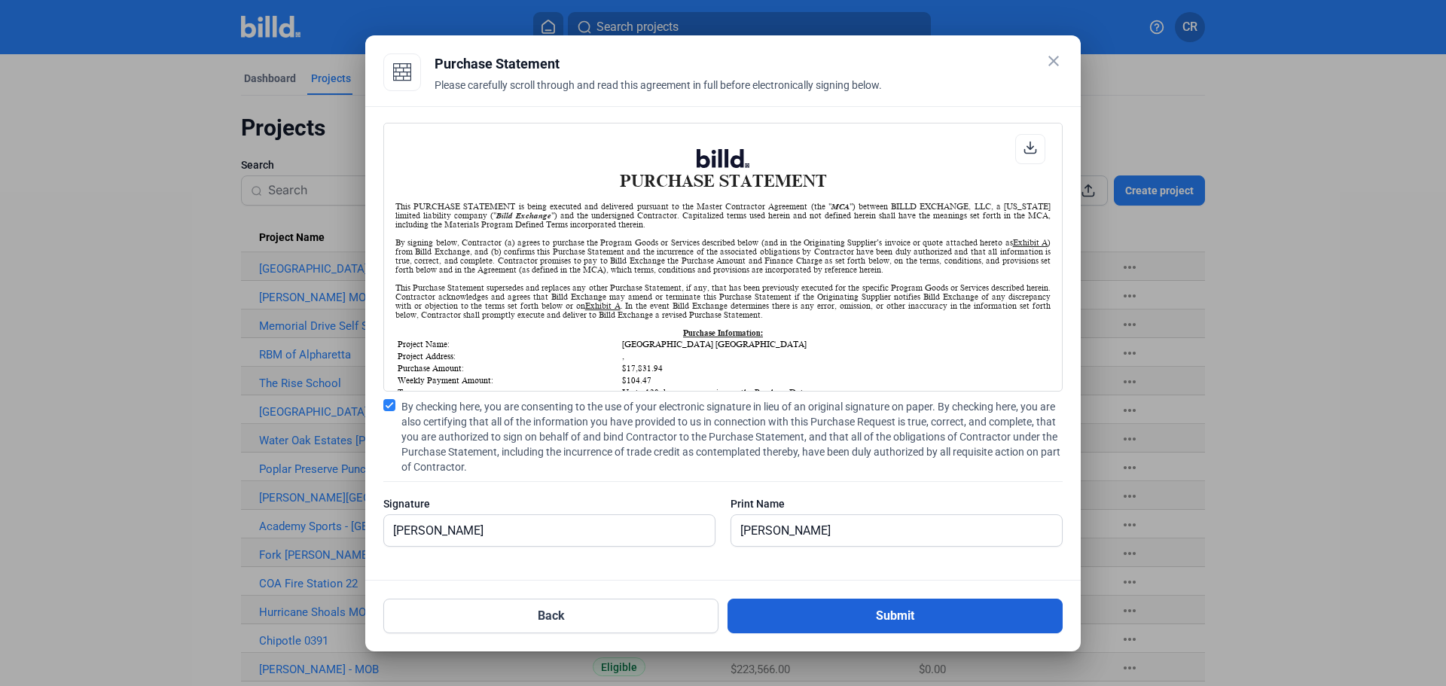
click at [930, 618] on button "Submit" at bounding box center [895, 616] width 335 height 35
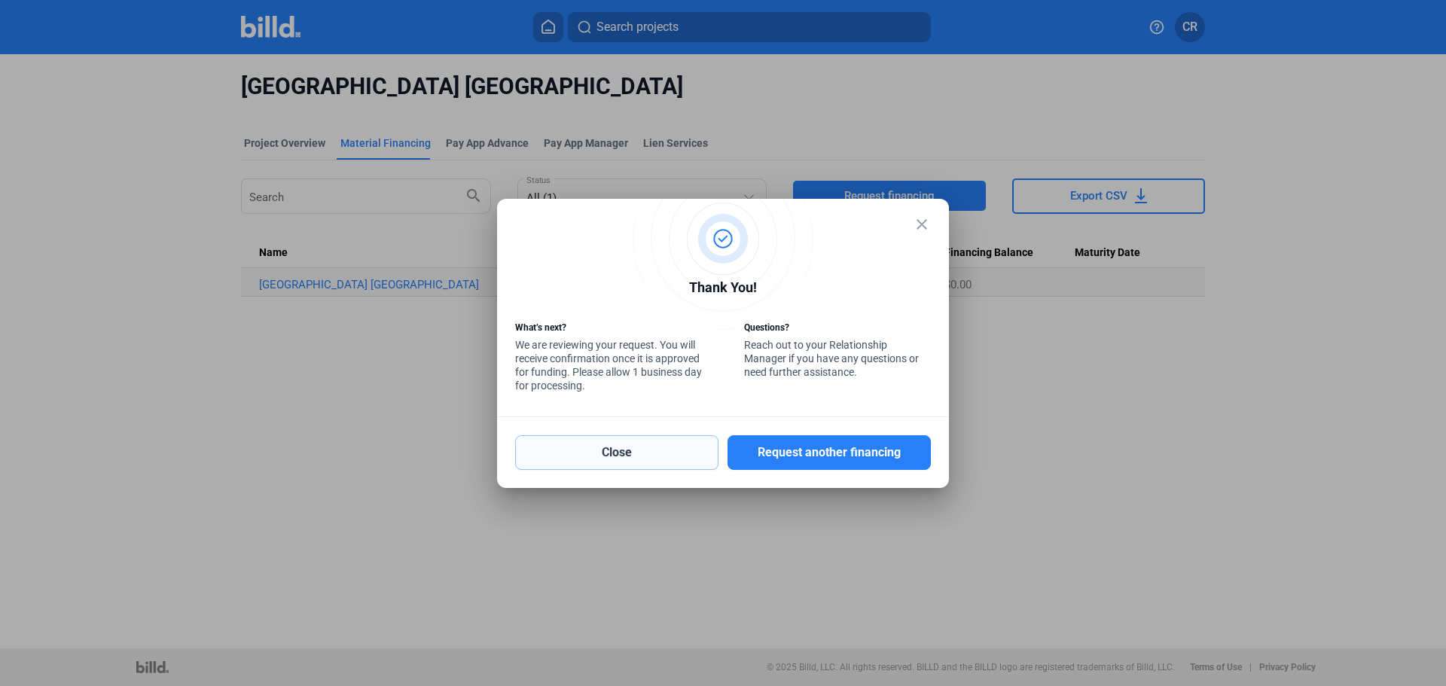
click at [626, 456] on button "Close" at bounding box center [616, 452] width 203 height 35
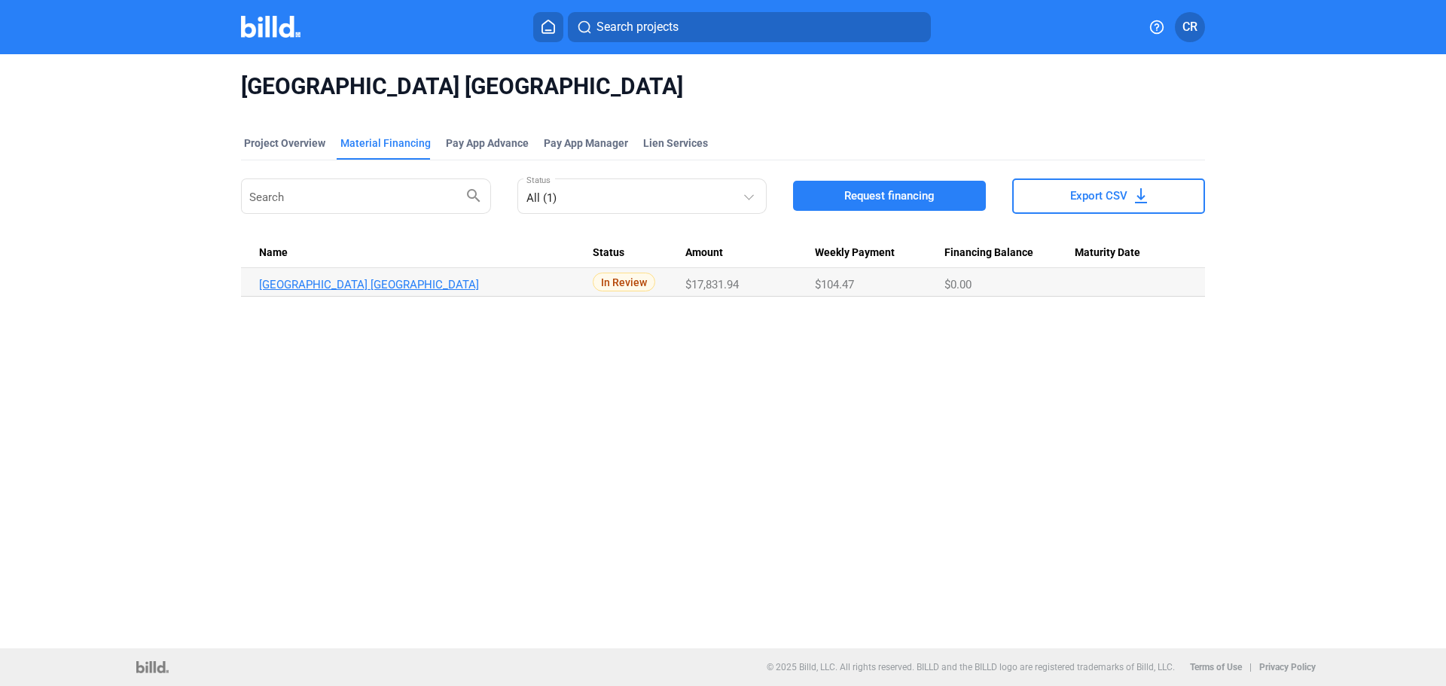
click at [573, 288] on link "Miles Elementary School Reno_MF_1" at bounding box center [426, 285] width 334 height 14
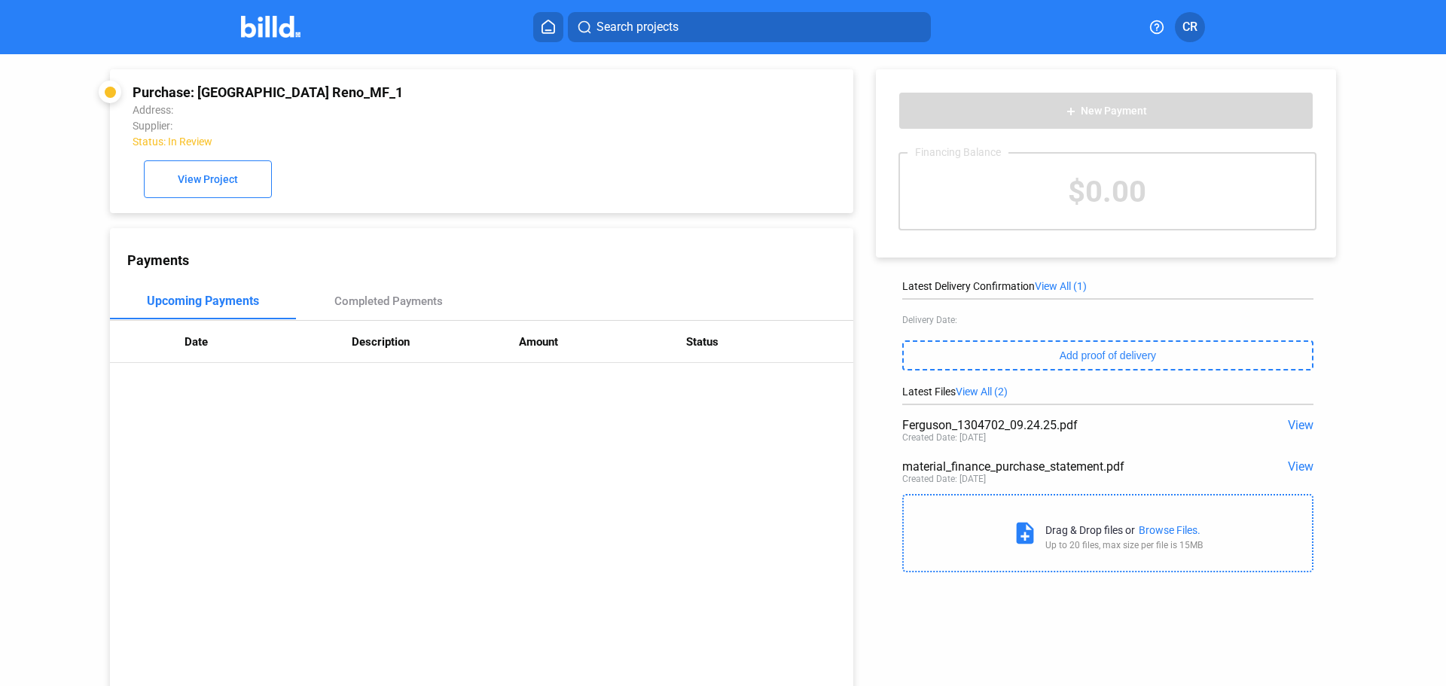
click at [563, 28] on button at bounding box center [548, 27] width 30 height 30
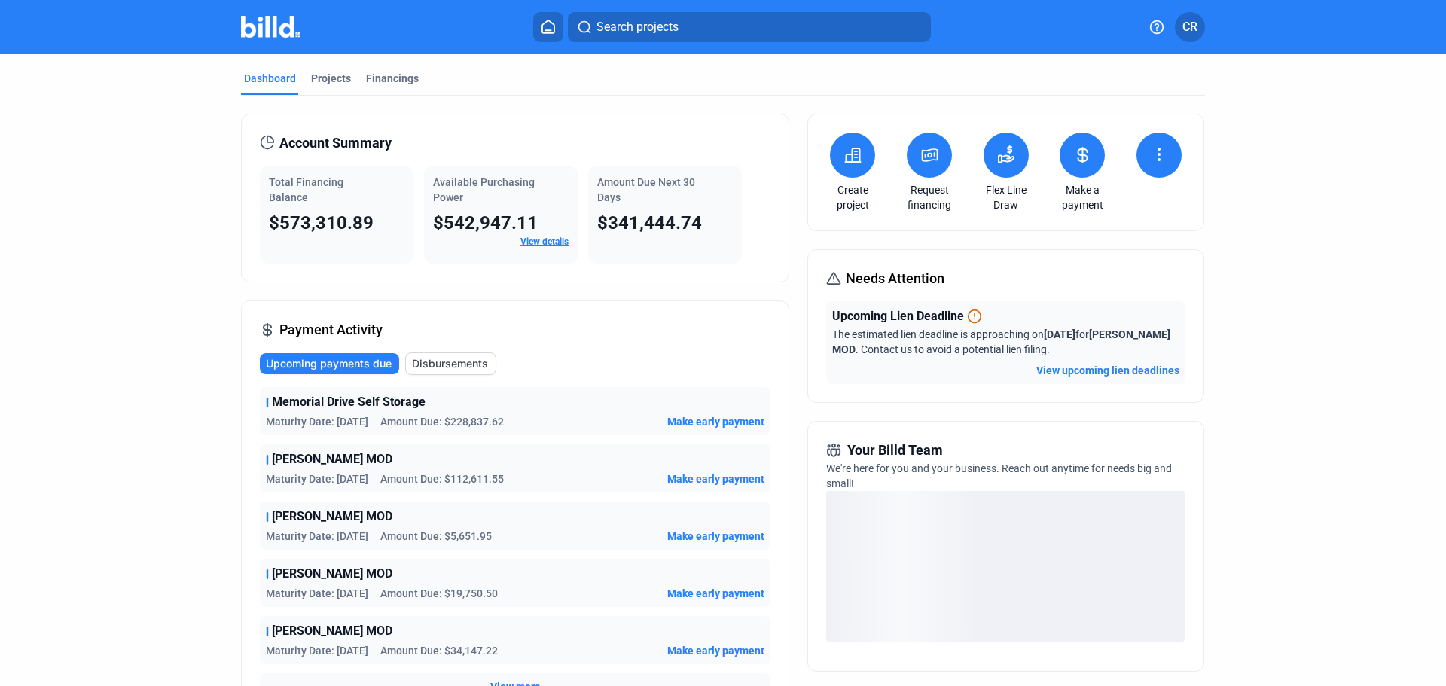
click at [923, 177] on button at bounding box center [929, 155] width 45 height 45
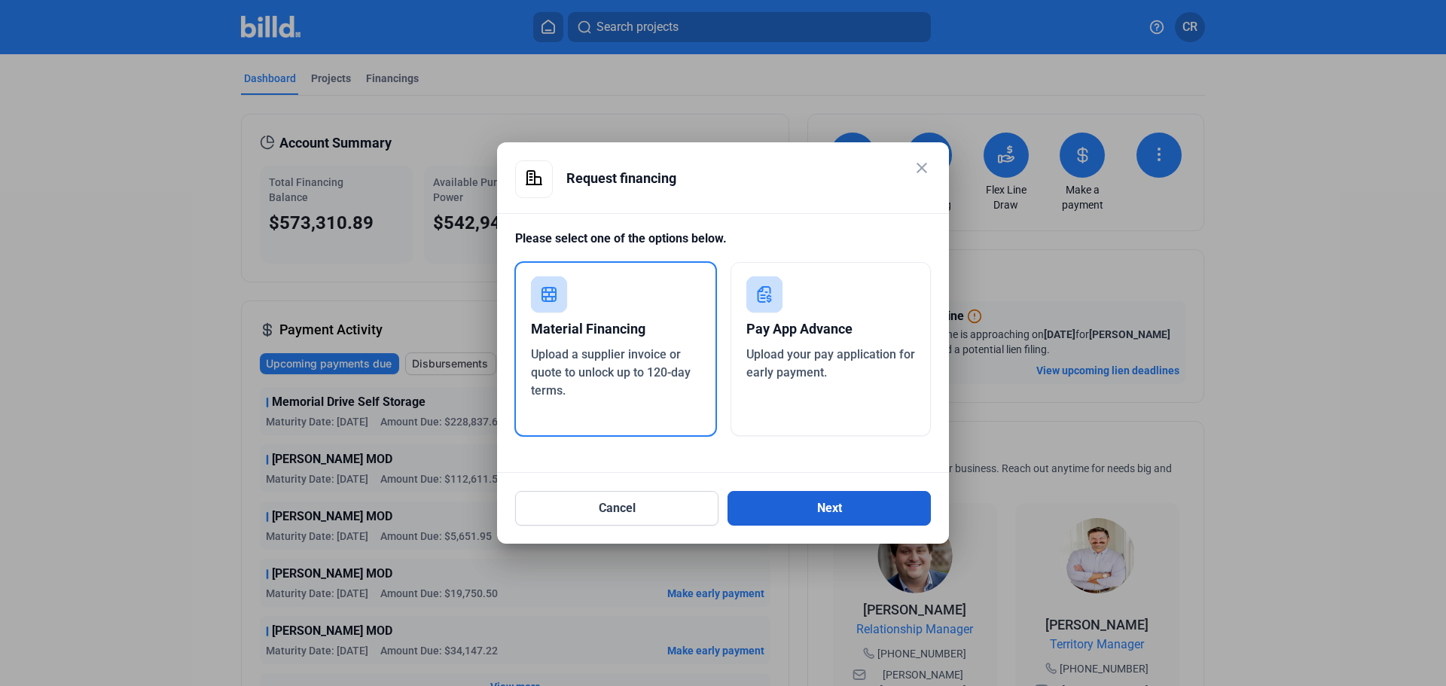
click at [750, 513] on button "Next" at bounding box center [829, 508] width 203 height 35
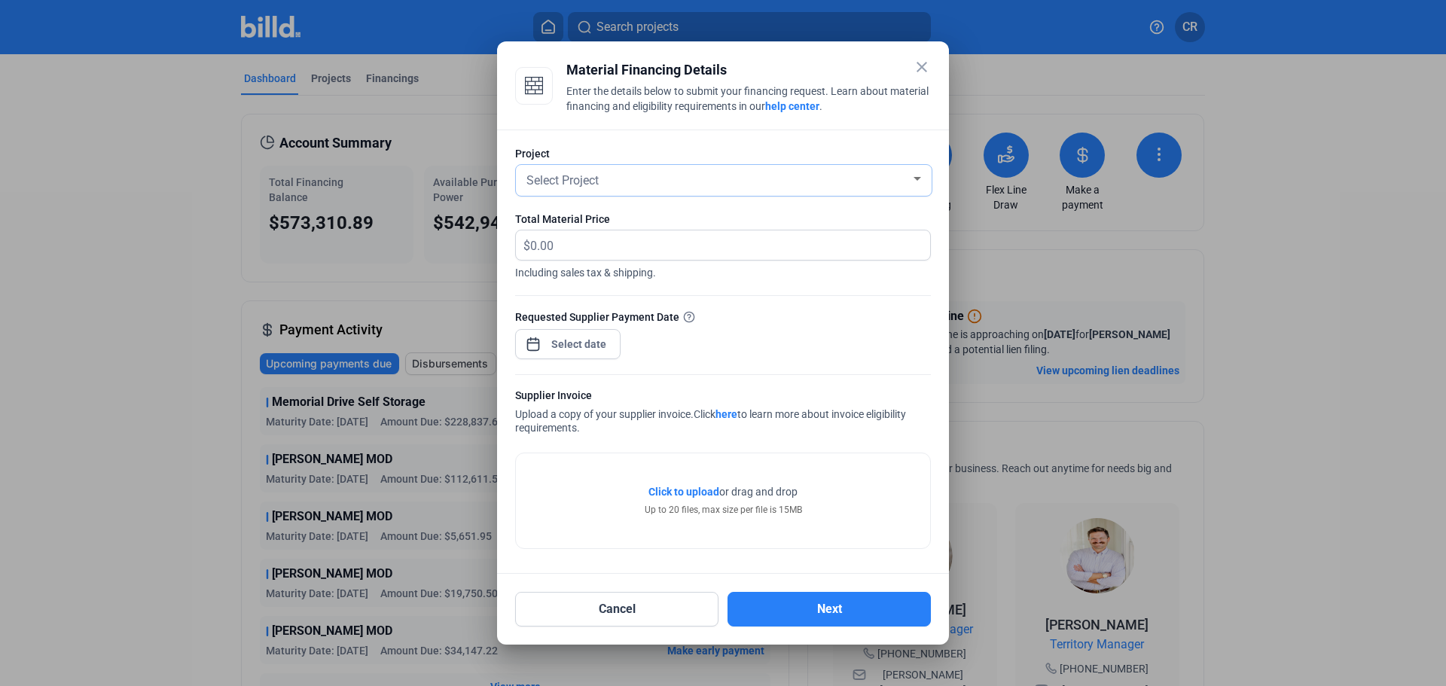
click at [725, 182] on div "Select Project" at bounding box center [717, 179] width 387 height 21
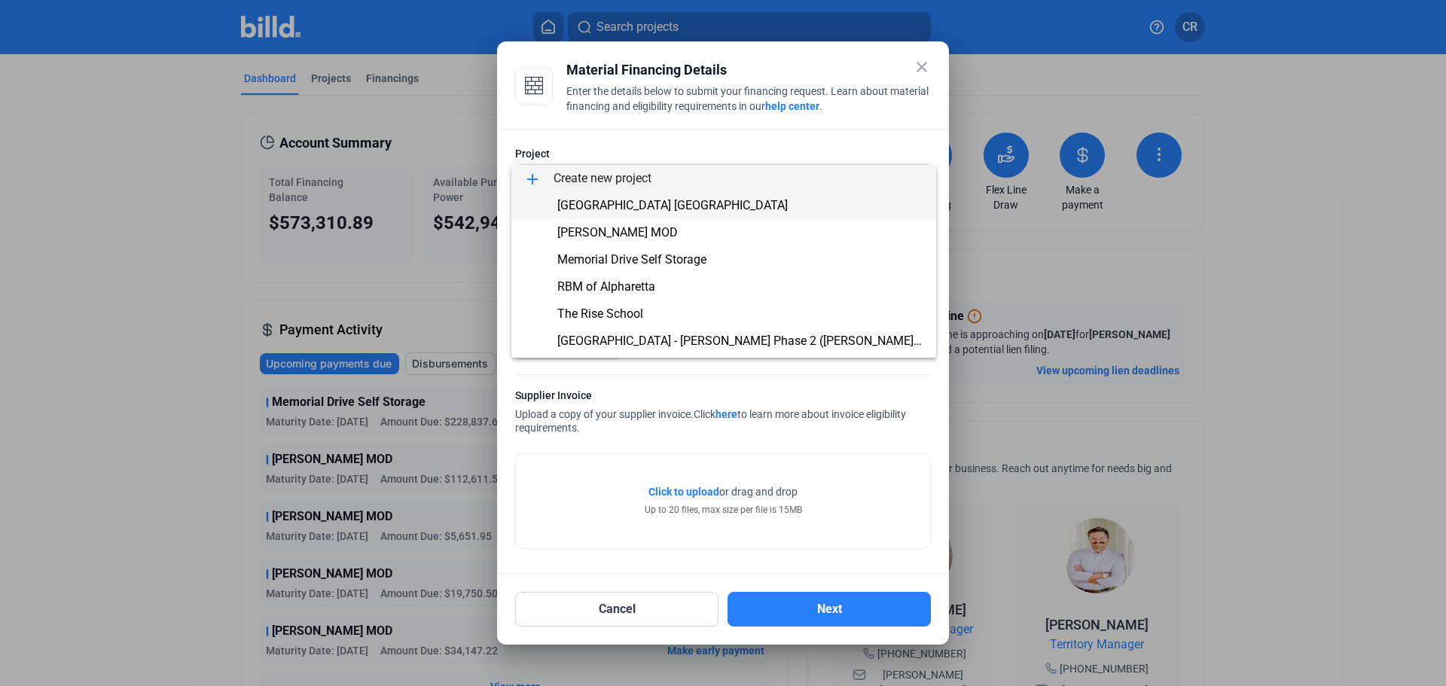
click at [710, 210] on span "Miles Elementary School Reno" at bounding box center [672, 205] width 230 height 14
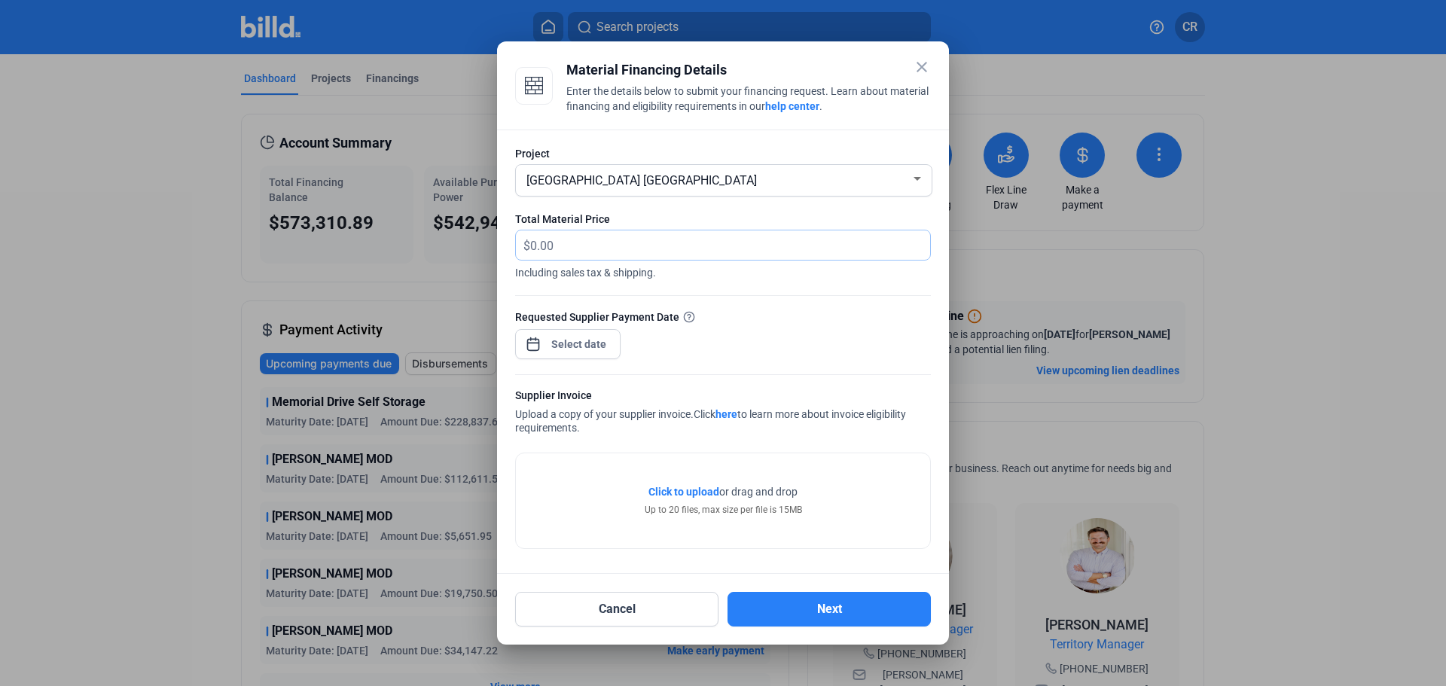
click at [808, 253] on input "text" at bounding box center [730, 244] width 400 height 29
type input "7,908.63"
click at [596, 337] on div "close Material Financing Details Enter the details below to submit your financi…" at bounding box center [723, 343] width 1446 height 686
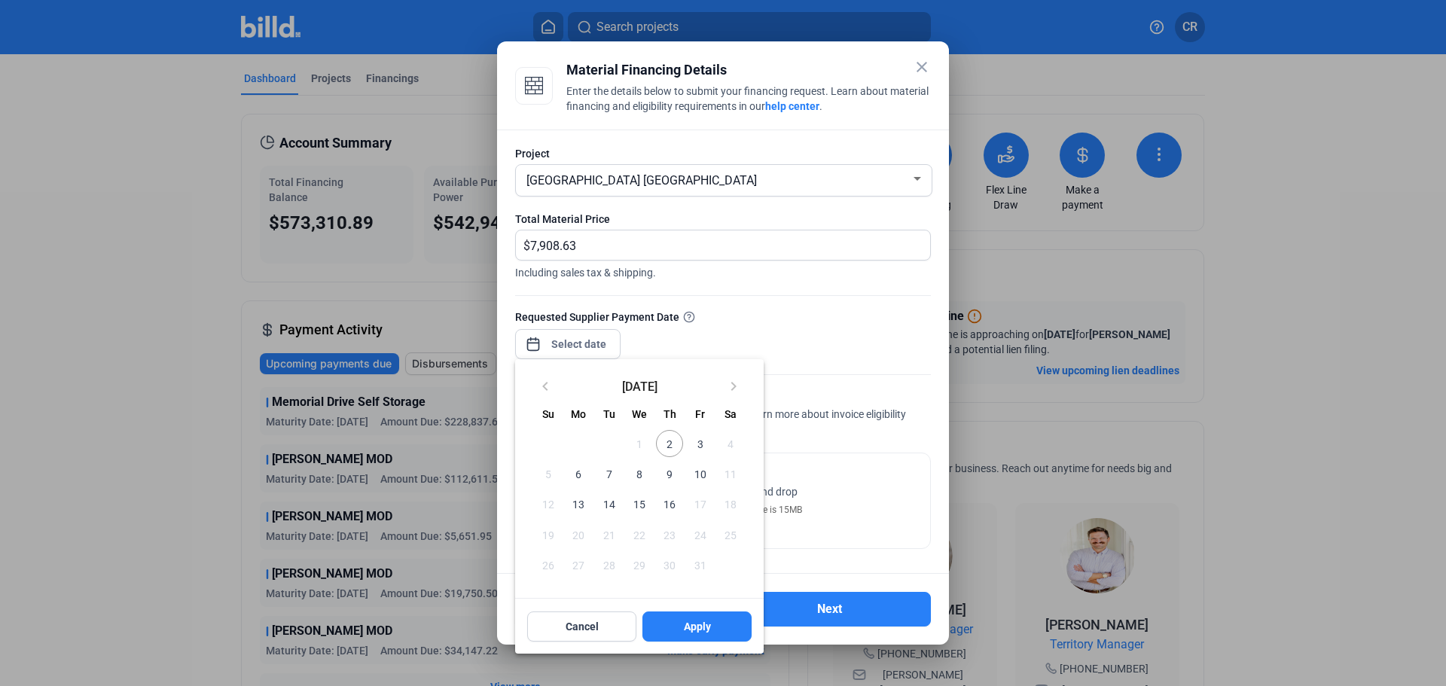
click at [608, 479] on span "7" at bounding box center [609, 473] width 27 height 27
click at [684, 640] on button "Apply" at bounding box center [697, 627] width 109 height 30
type input "Oct 07, 2025"
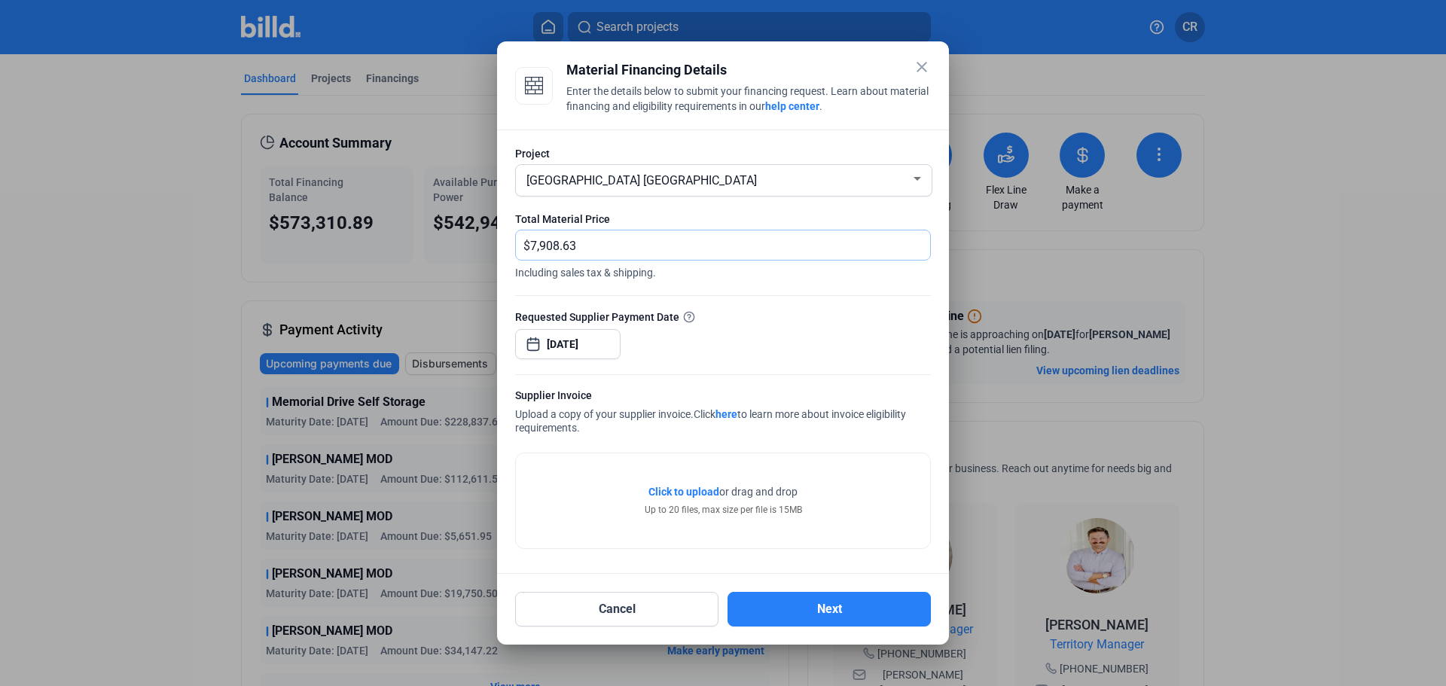
click at [664, 241] on input "7,908.63" at bounding box center [730, 244] width 400 height 29
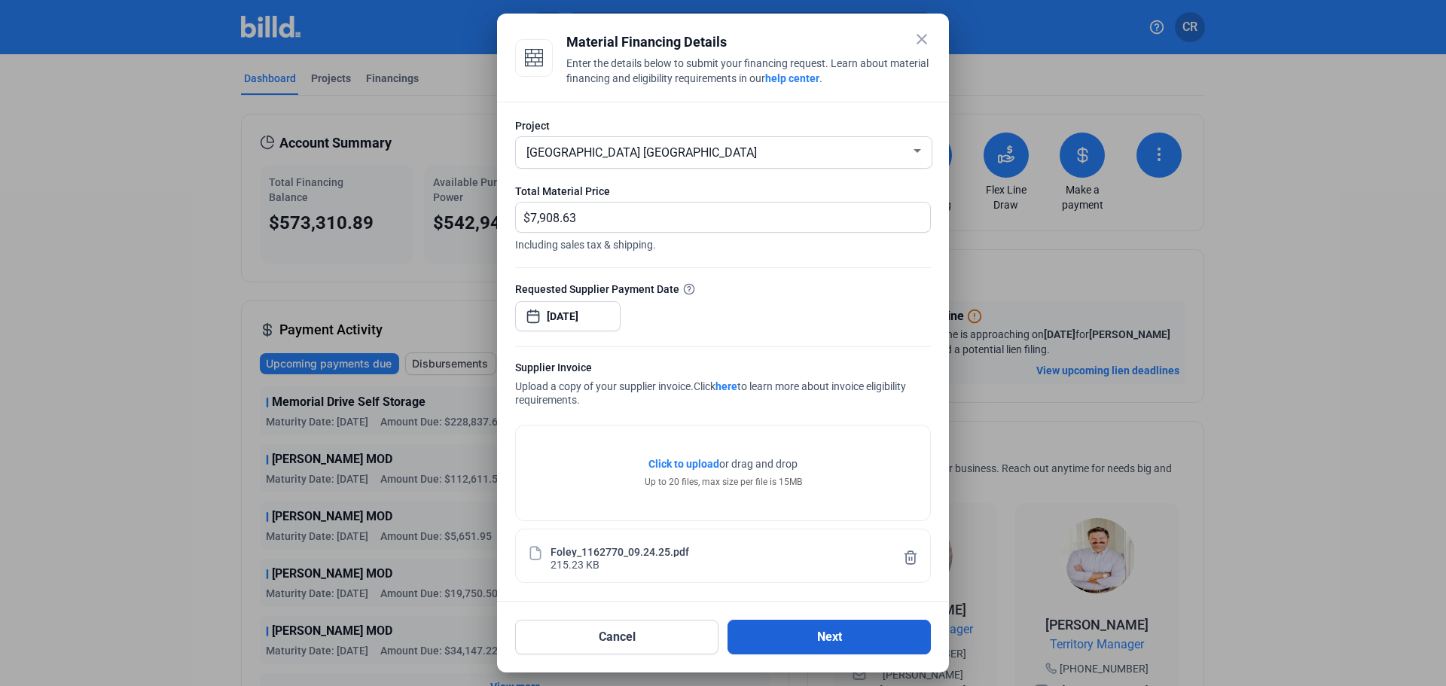
click at [813, 629] on button "Next" at bounding box center [829, 637] width 203 height 35
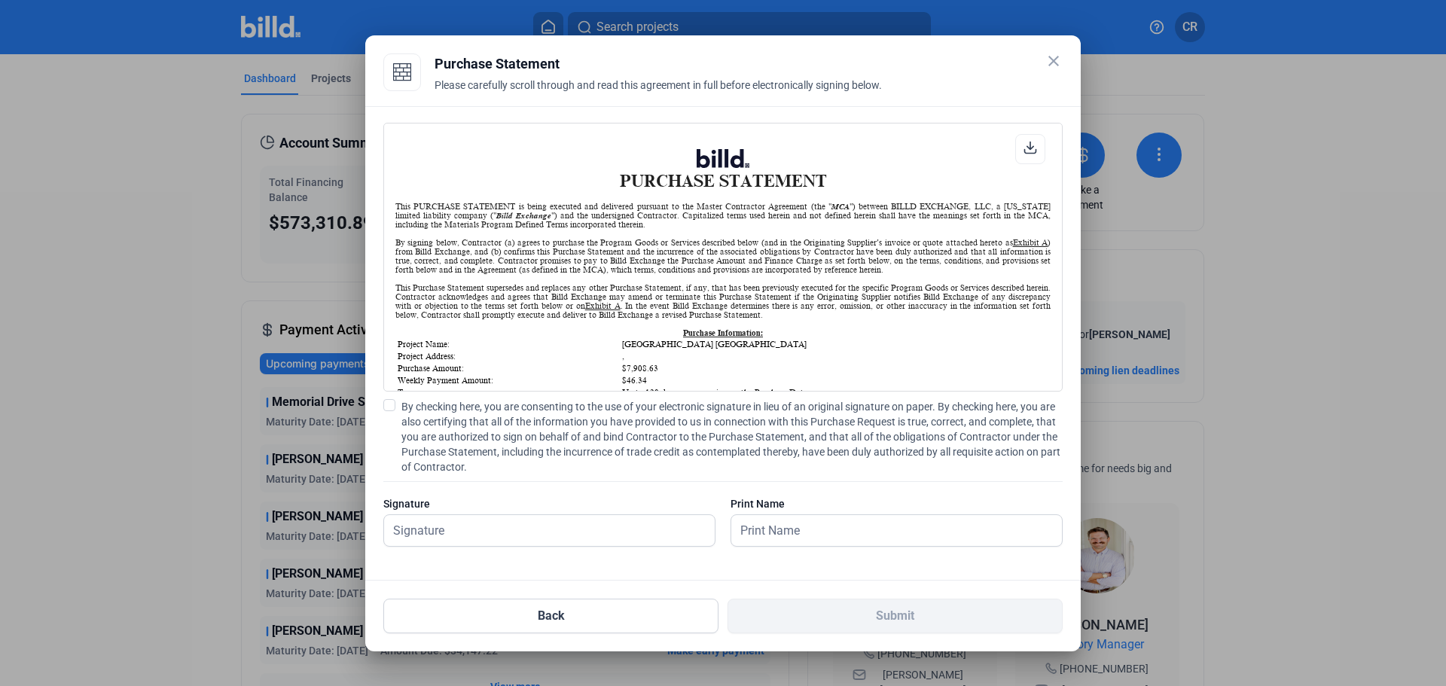
scroll to position [1, 0]
click at [389, 406] on span at bounding box center [389, 405] width 12 height 12
click at [0, 0] on input "By checking here, you are consenting to the use of your electronic signature in…" at bounding box center [0, 0] width 0 height 0
click at [489, 524] on input "text" at bounding box center [549, 530] width 331 height 31
type input "[PERSON_NAME]"
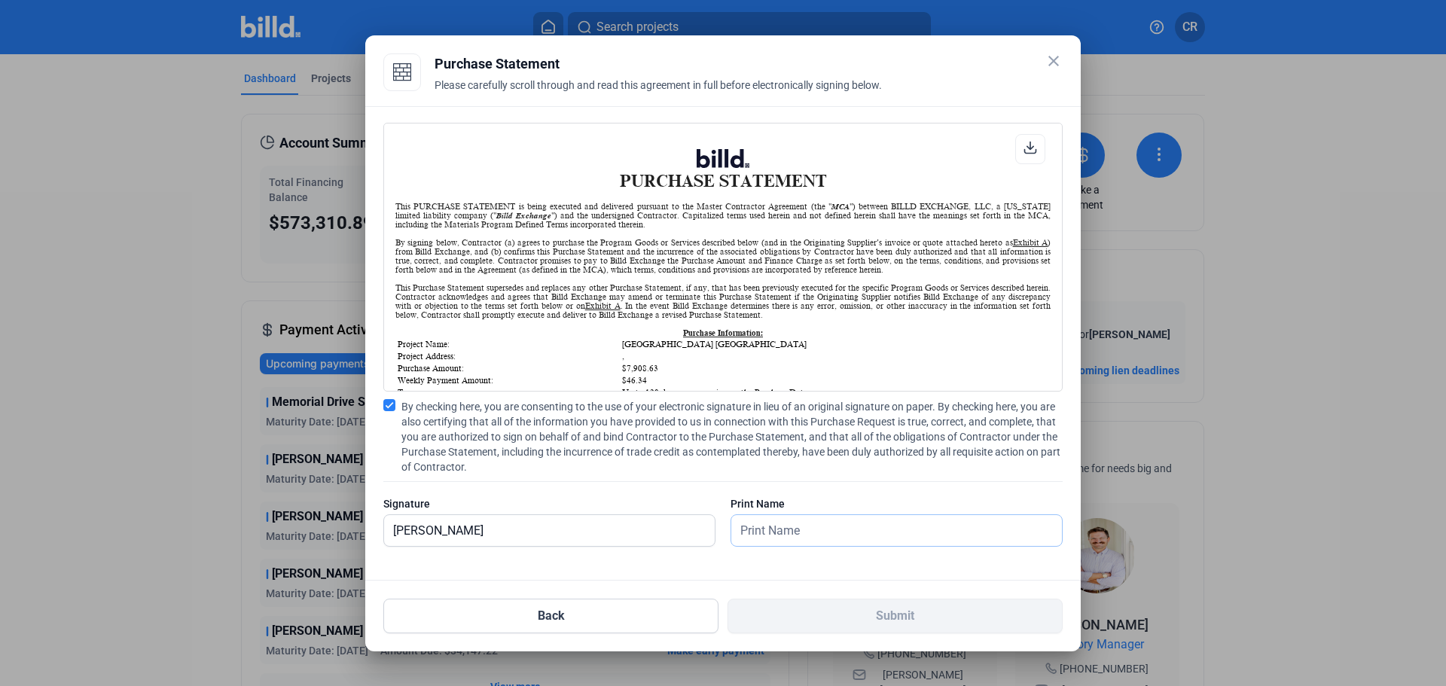
drag, startPoint x: 786, startPoint y: 539, endPoint x: 792, endPoint y: 545, distance: 8.6
click at [786, 539] on input "text" at bounding box center [888, 530] width 314 height 31
type input "[PERSON_NAME]"
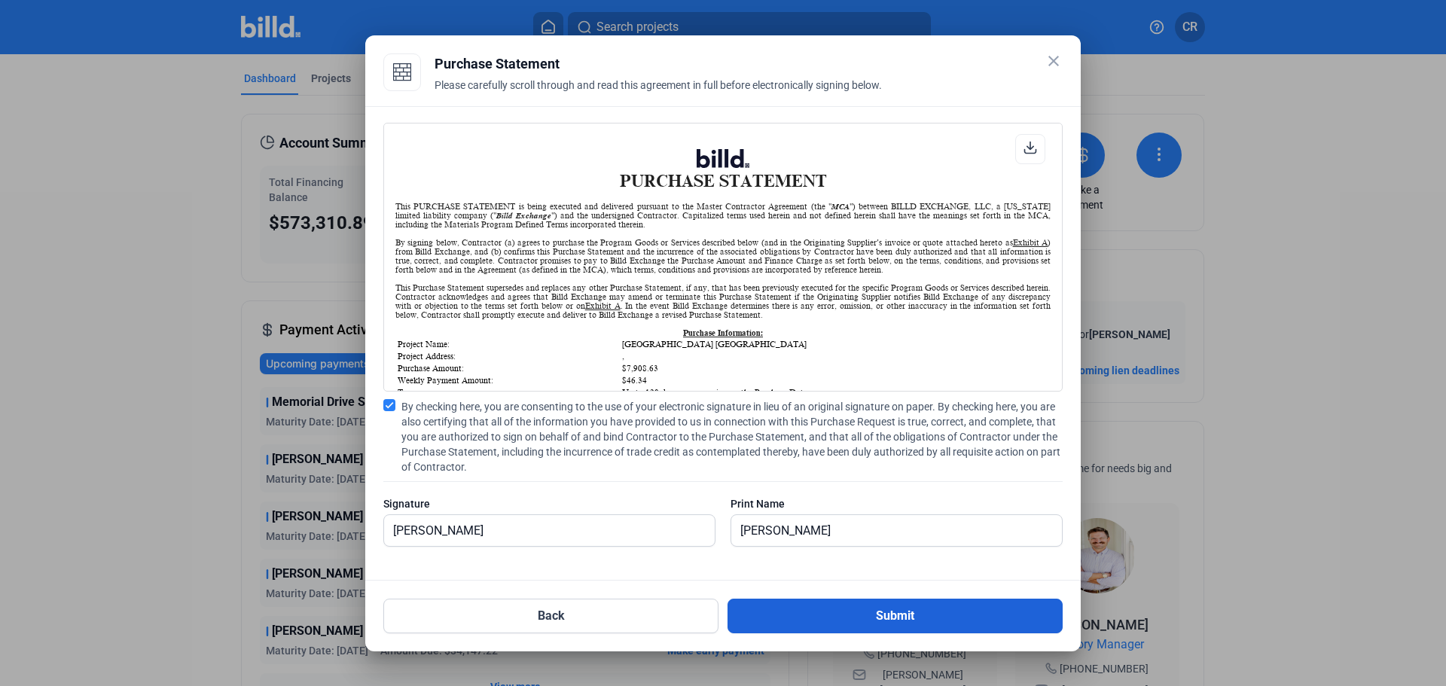
click at [863, 618] on button "Submit" at bounding box center [895, 616] width 335 height 35
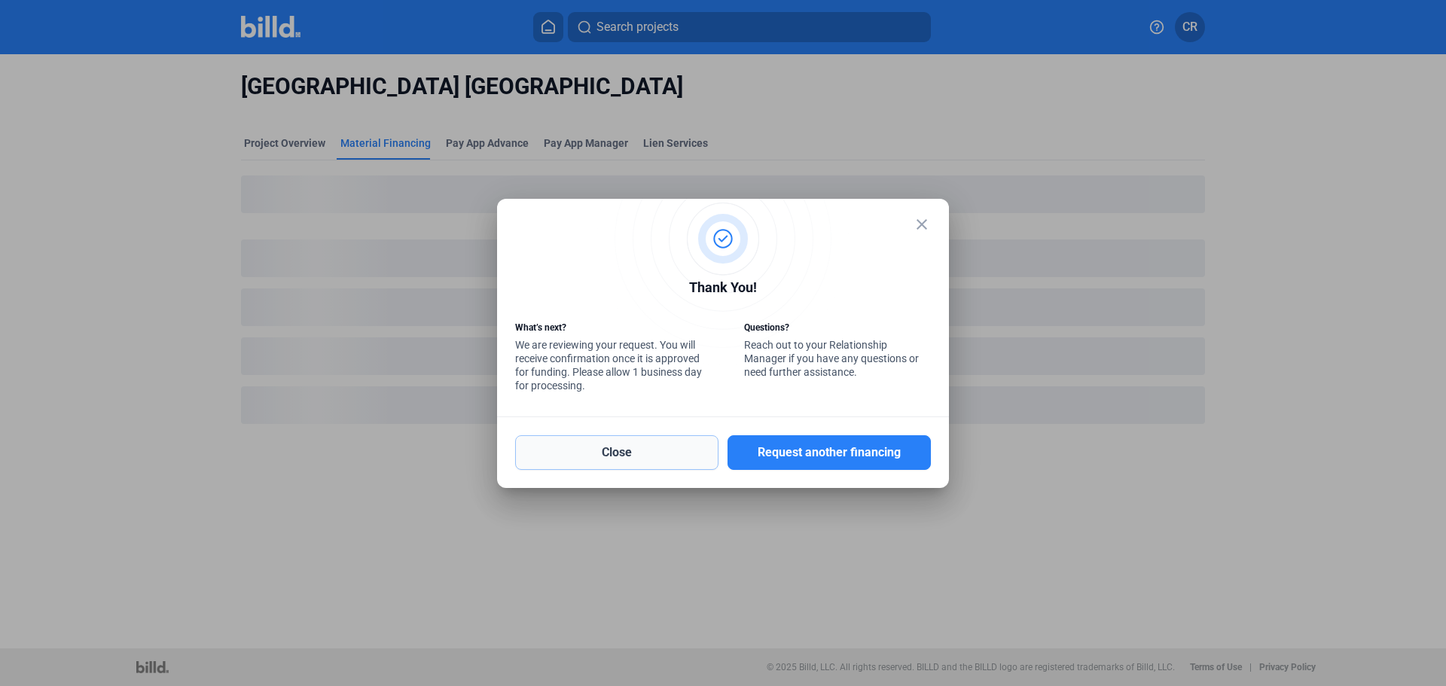
click at [651, 449] on button "Close" at bounding box center [616, 452] width 203 height 35
